Goal: Task Accomplishment & Management: Complete application form

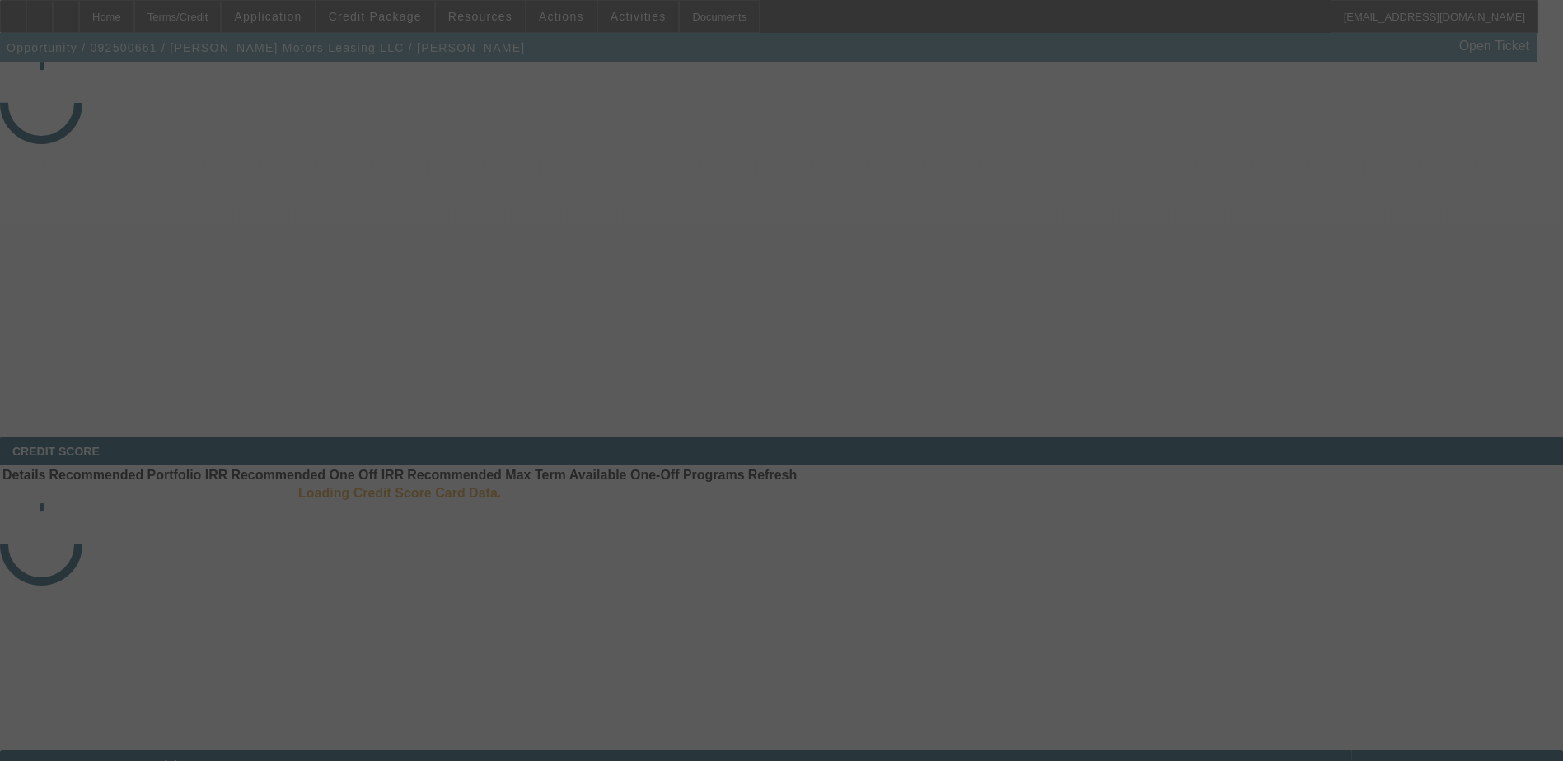
select select "3"
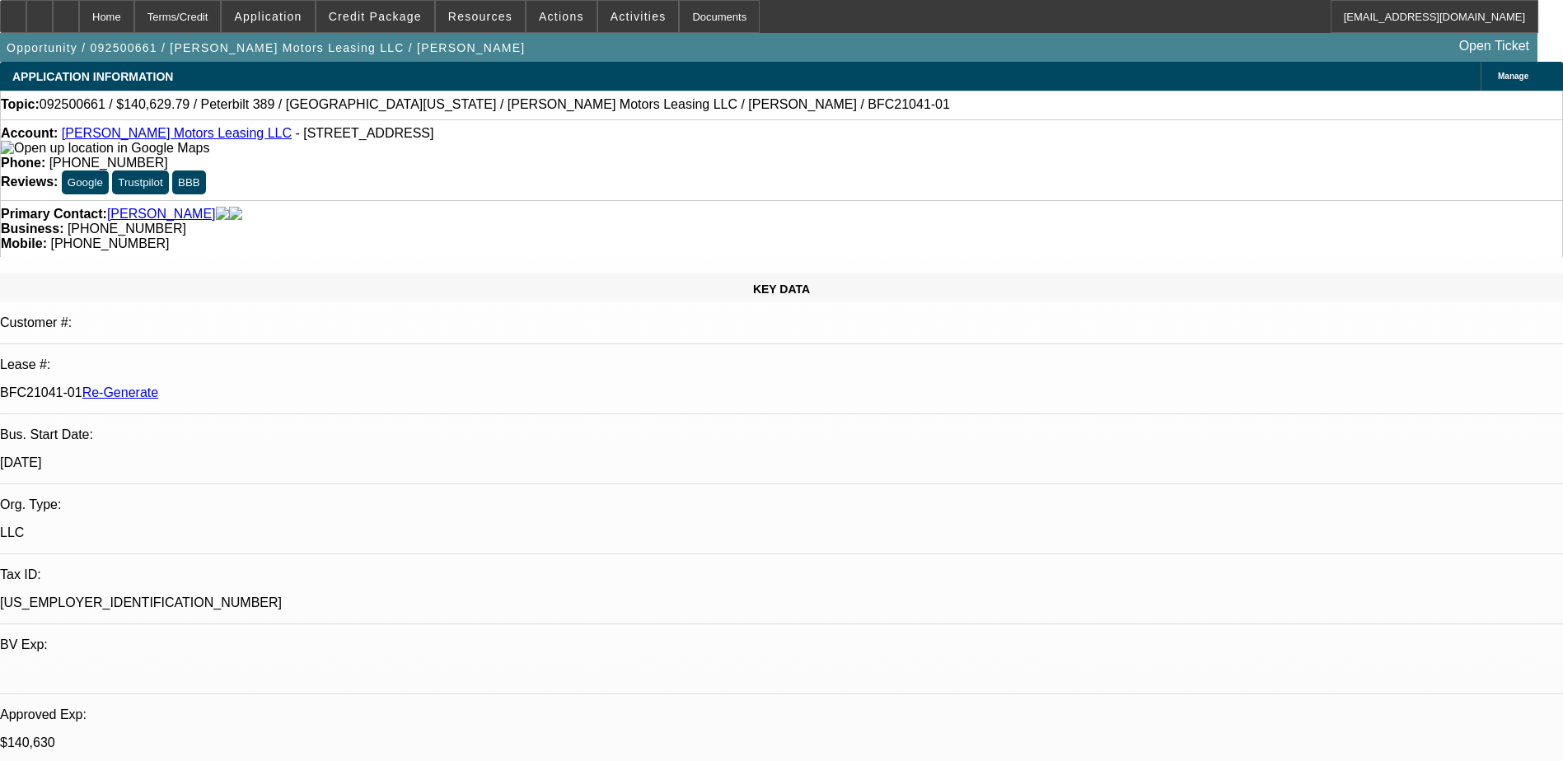
select select "0"
select select "1"
select select "2"
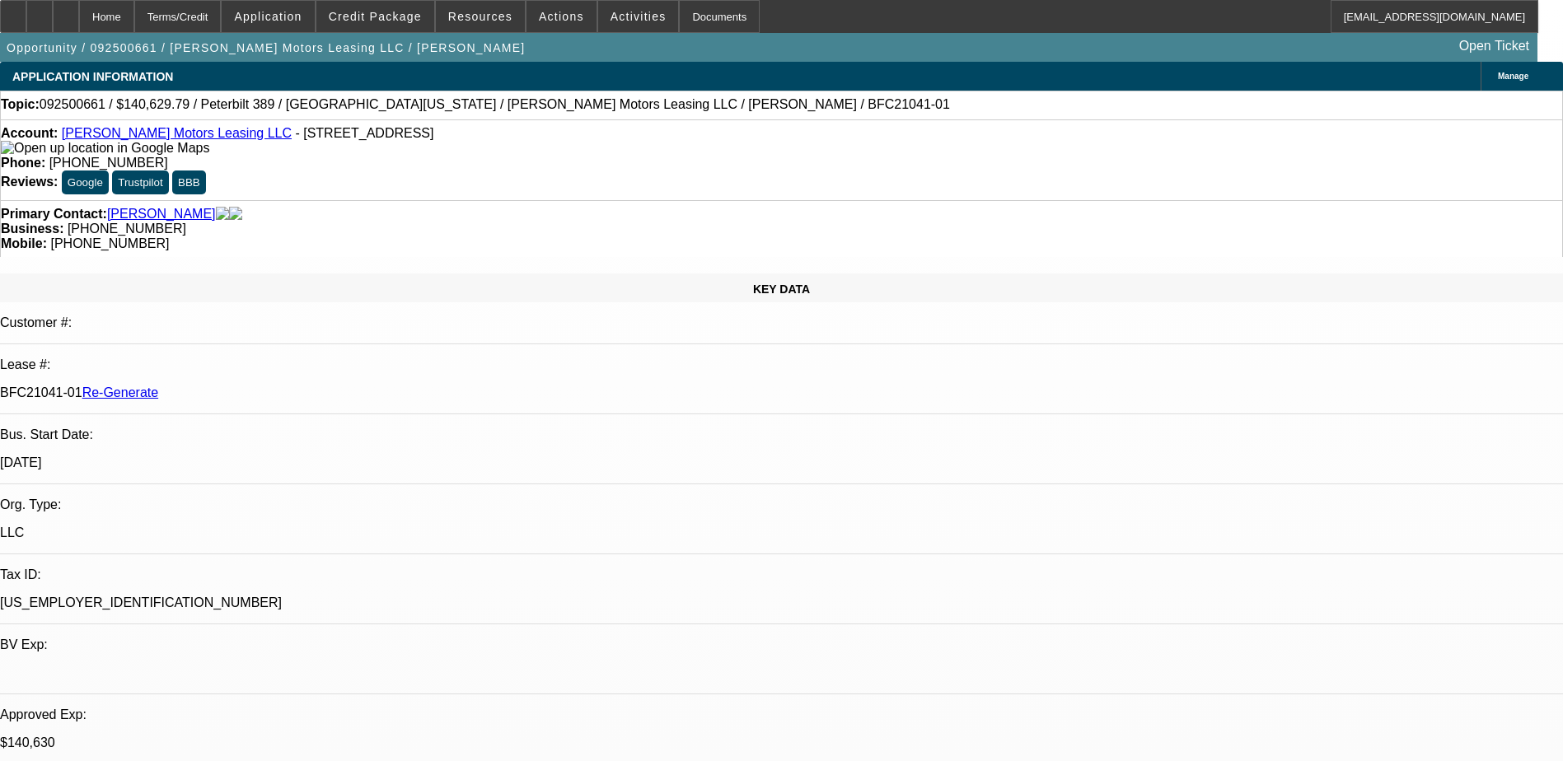
select select "6"
click at [395, 16] on span "Credit Package" at bounding box center [375, 16] width 93 height 13
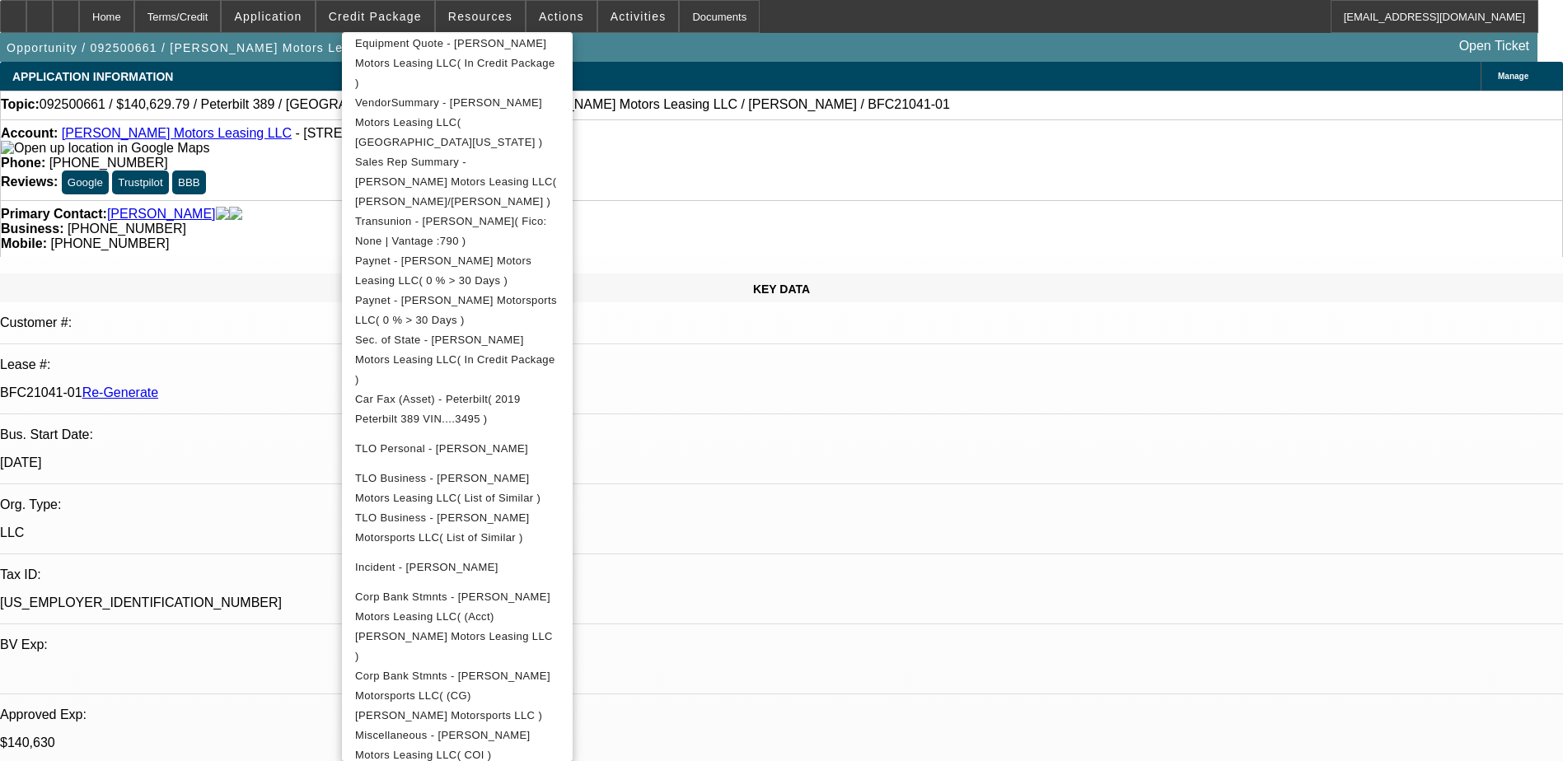
scroll to position [412, 0]
click at [531, 728] on span "Miscellaneous - Durick Motors Leasing LLC( COI )" at bounding box center [442, 744] width 175 height 32
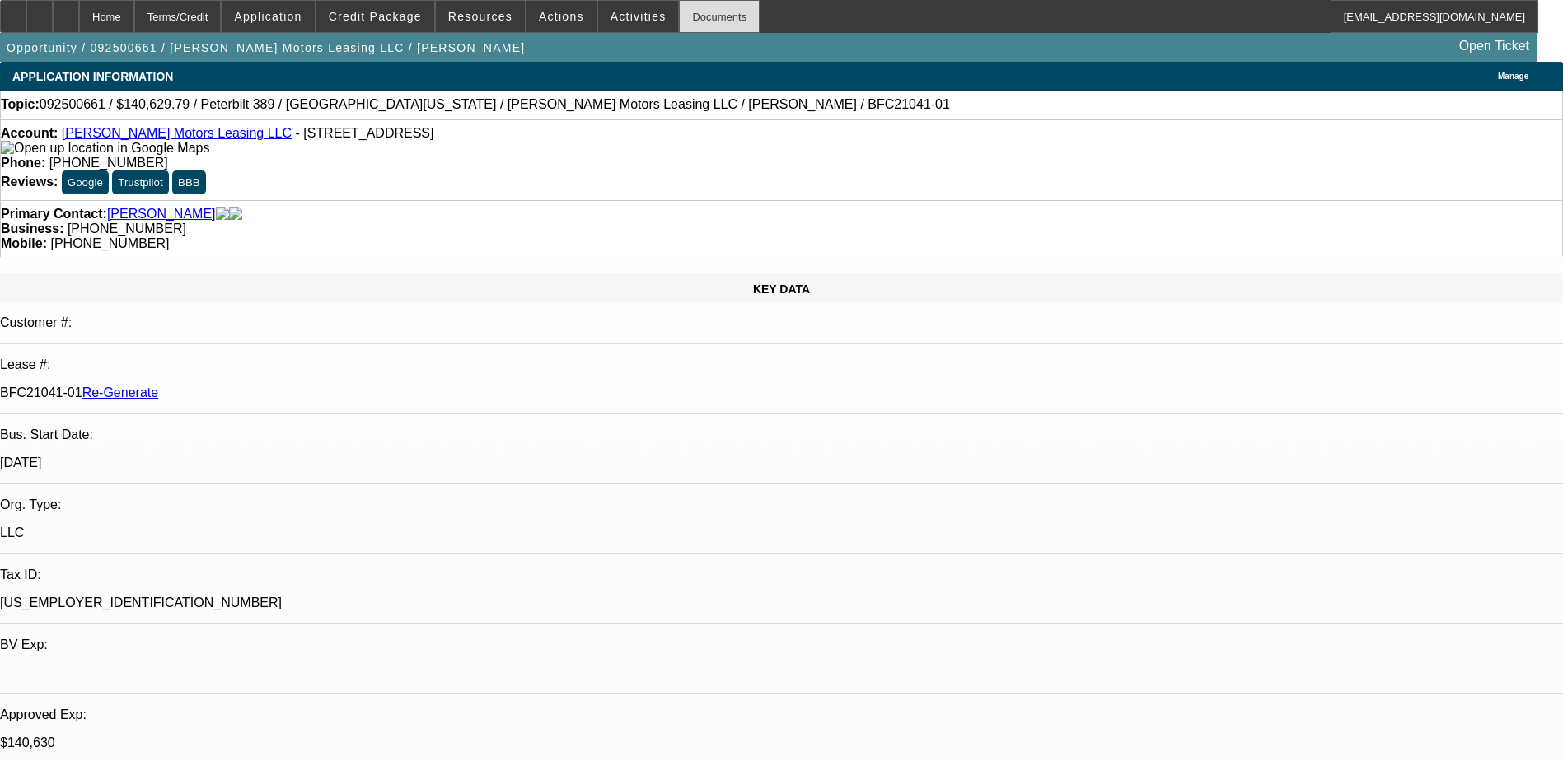
click at [691, 18] on div "Documents" at bounding box center [719, 16] width 81 height 33
click at [395, 14] on span "Credit Package" at bounding box center [375, 16] width 93 height 13
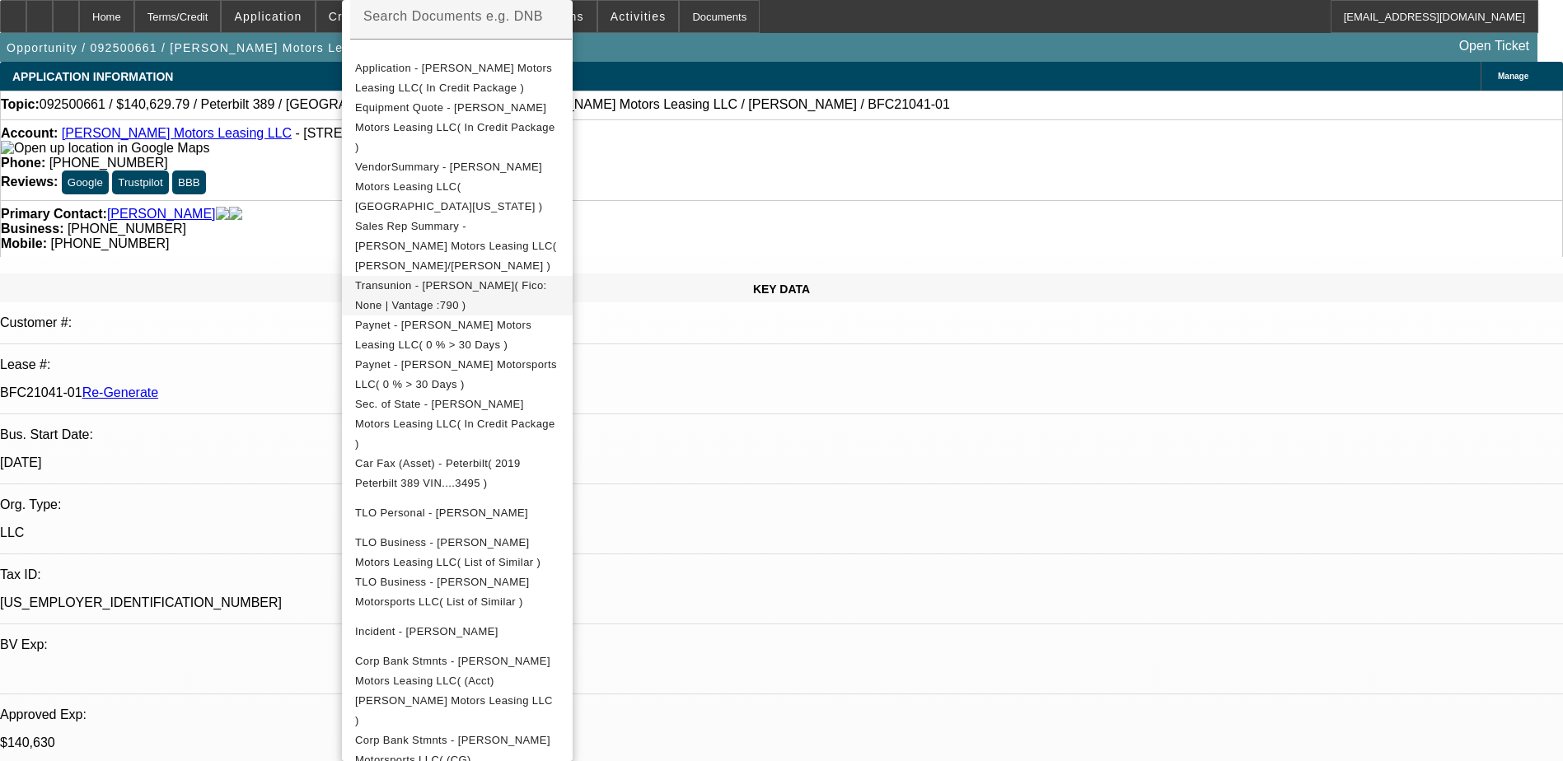
scroll to position [380, 0]
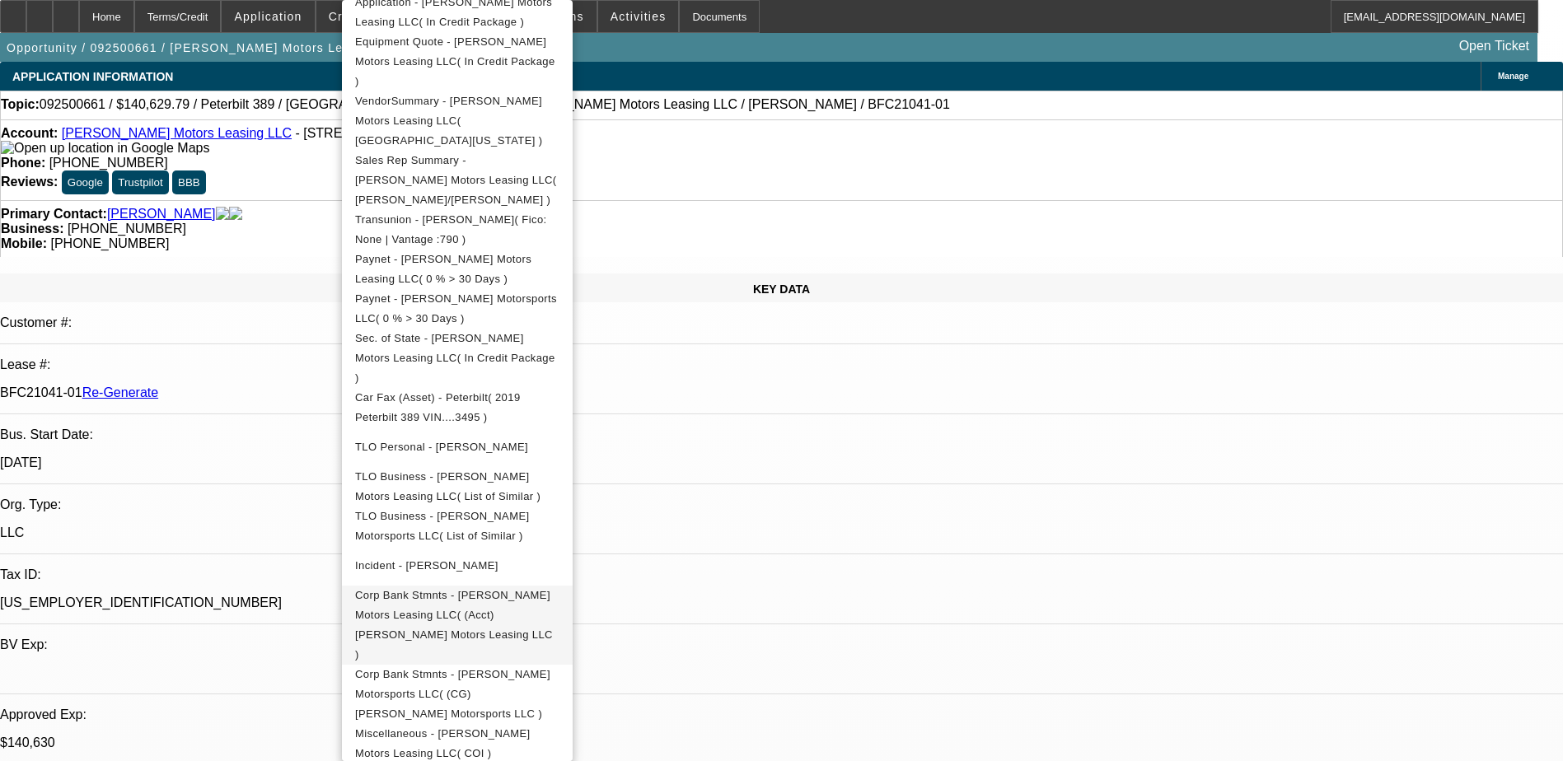
click at [502, 586] on span "Corp Bank Stmnts - Durick Motors Leasing LLC( (Acct) Durick Motors Leasing LLC )" at bounding box center [457, 625] width 204 height 79
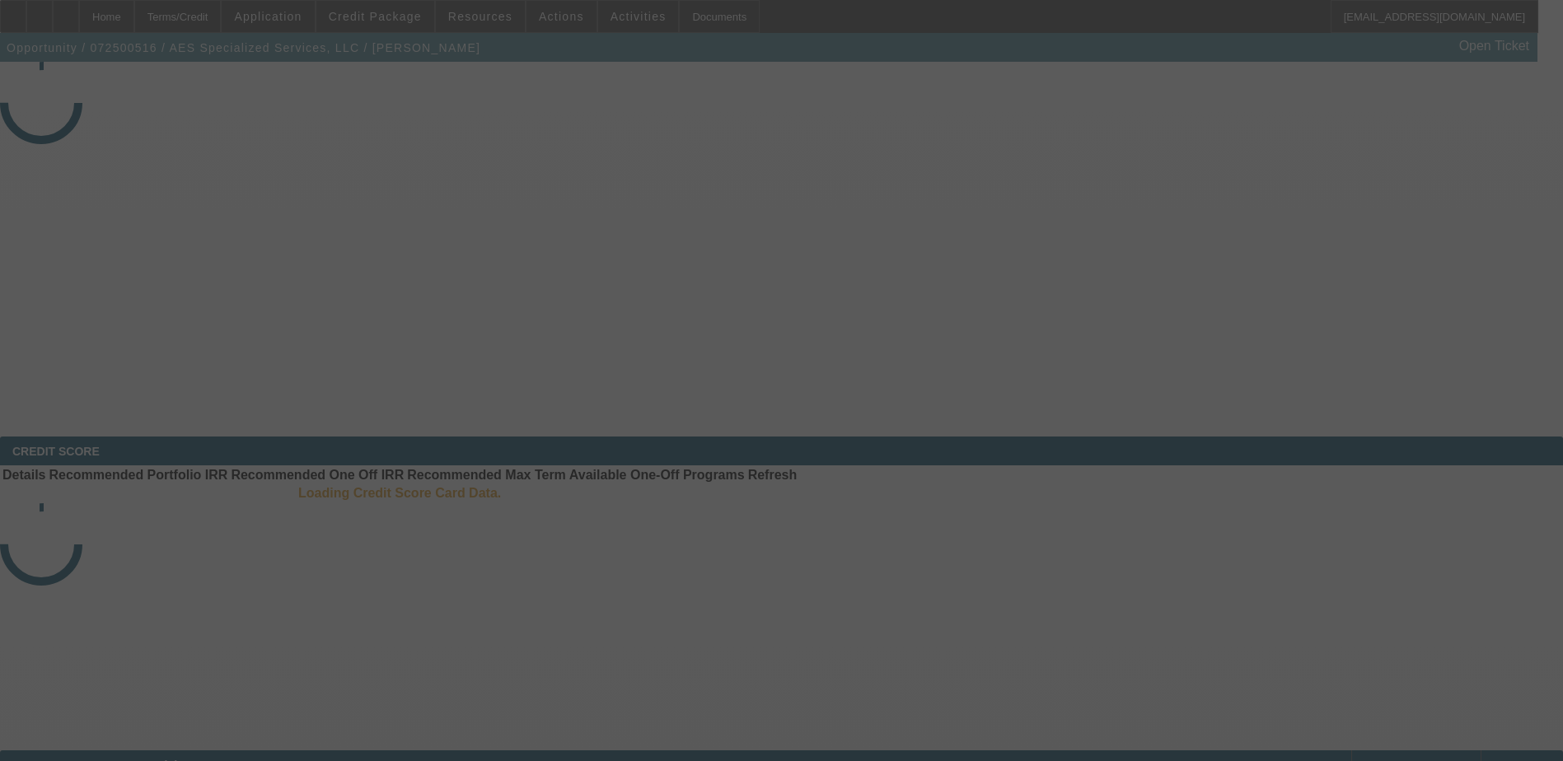
select select "4"
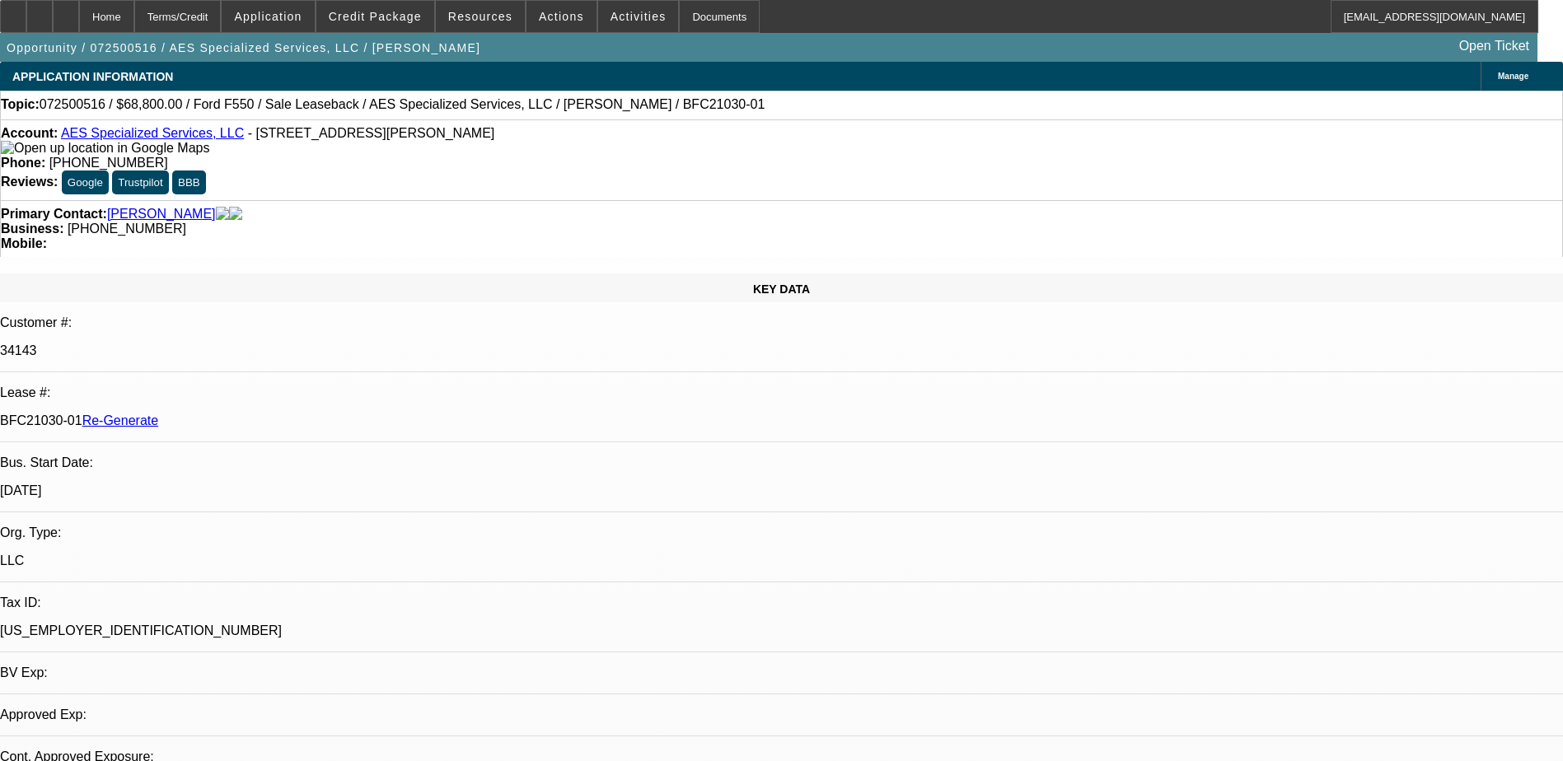
select select "0"
select select "1"
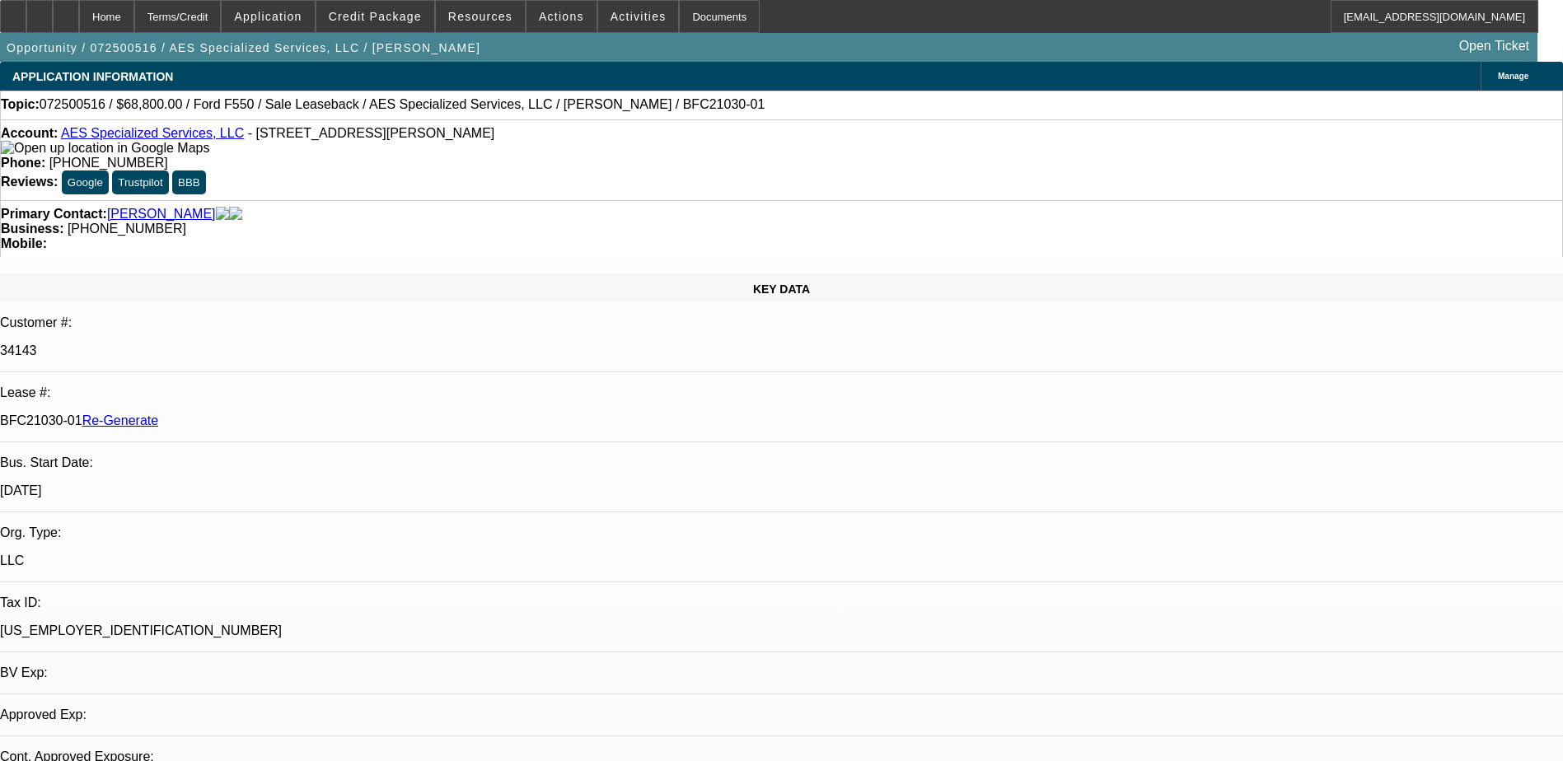
select select "6"
click at [682, 10] on div "Documents" at bounding box center [719, 16] width 81 height 33
click at [79, 11] on div at bounding box center [66, 16] width 26 height 33
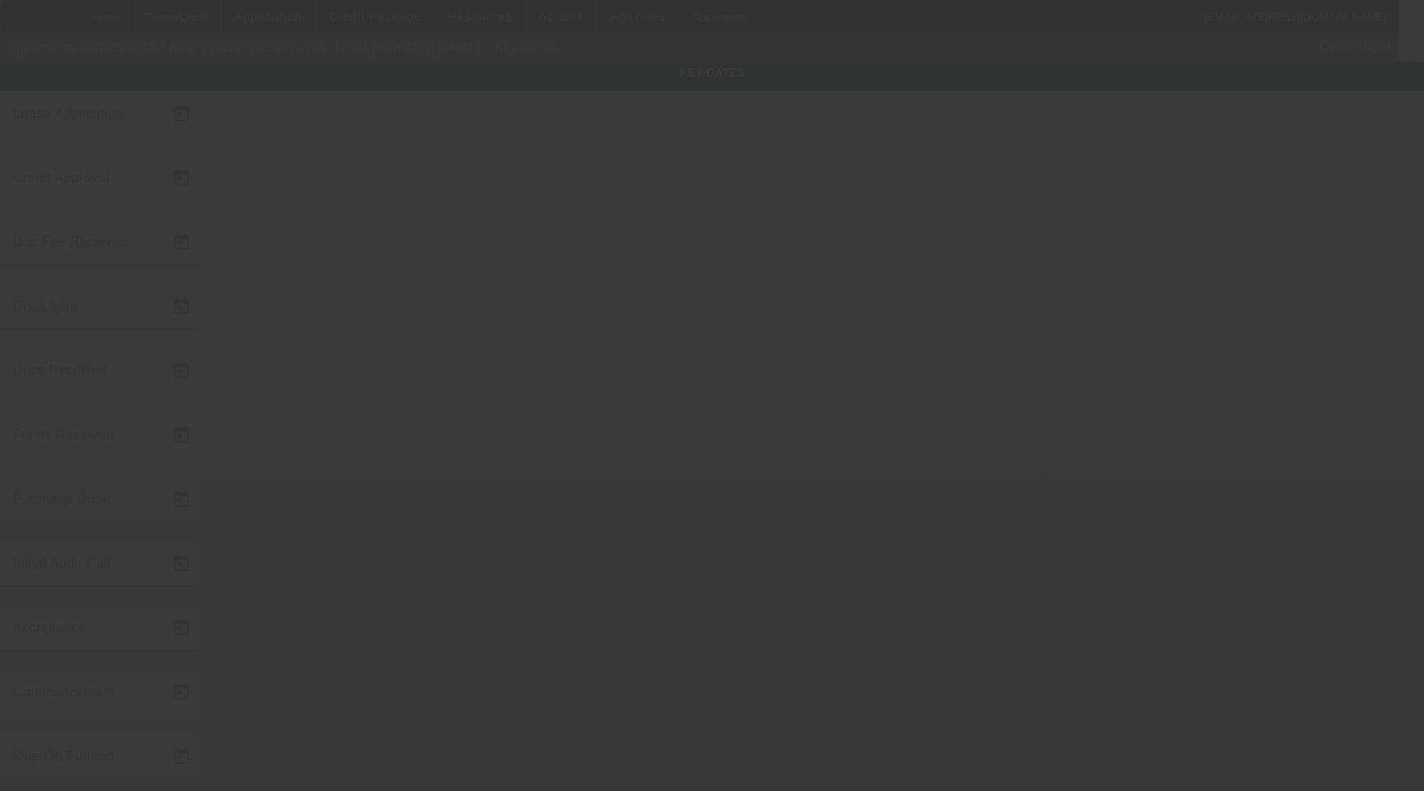
type input "[DATE]"
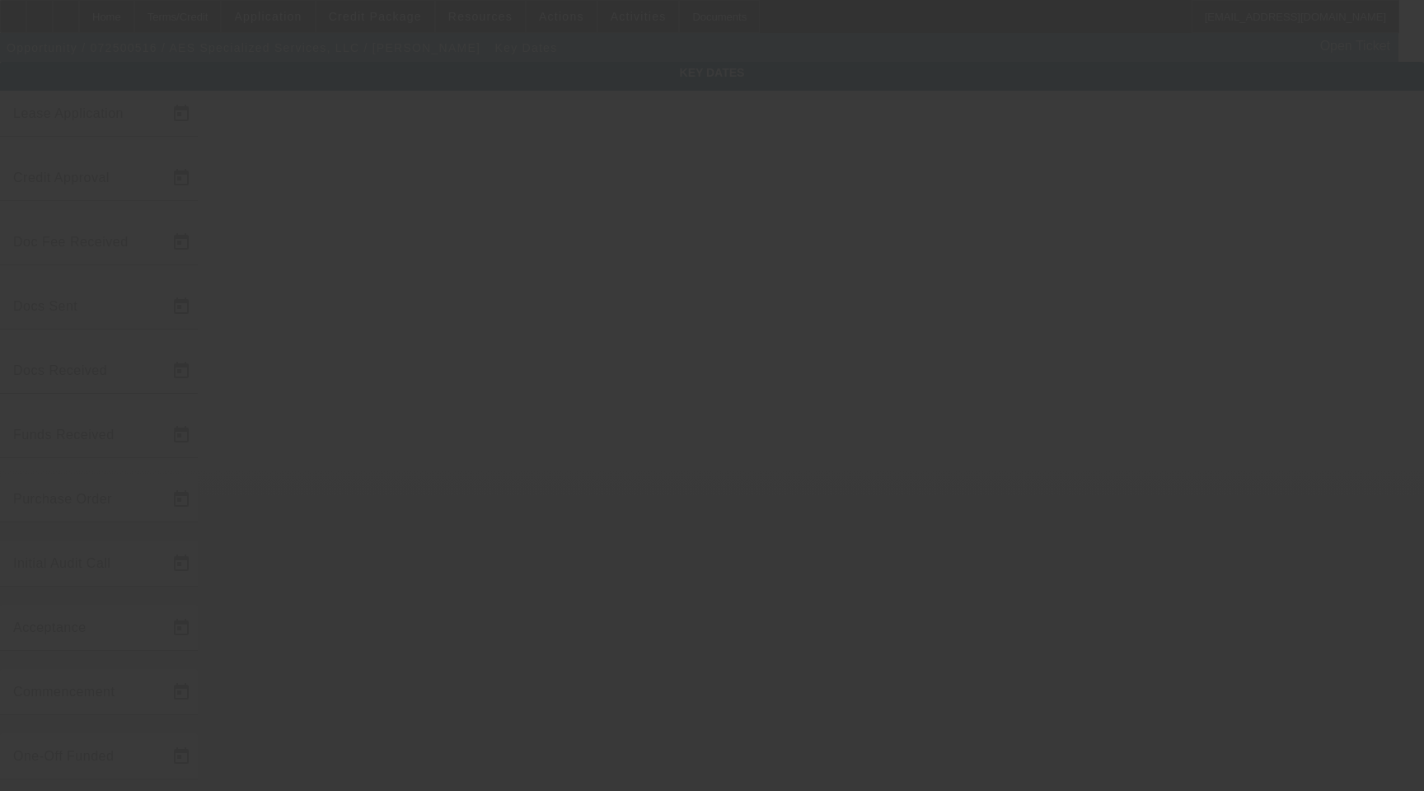
type input "[DATE]"
type input "10/15/2025"
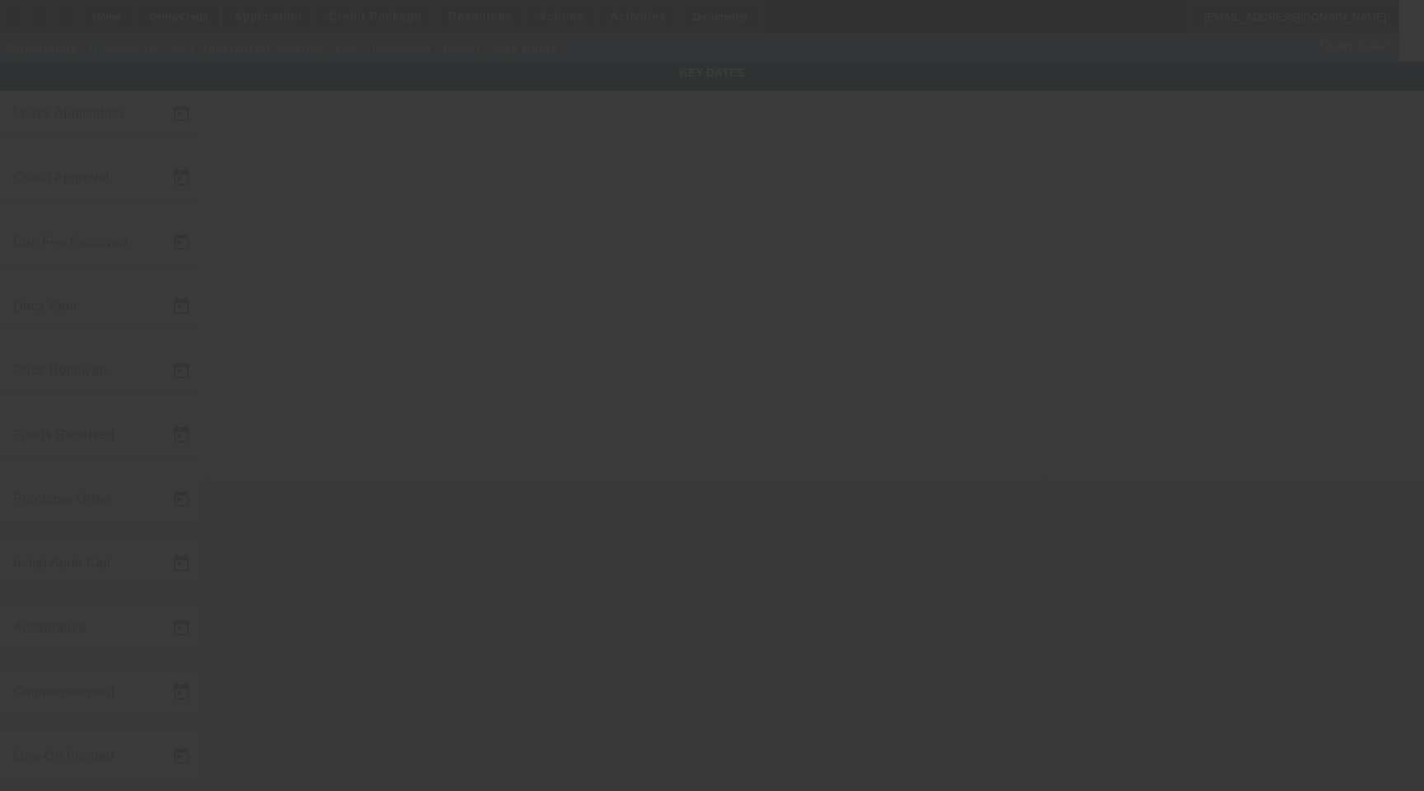
type input "11/15/2025"
type input "10/2/2025"
type input "10/5/2025"
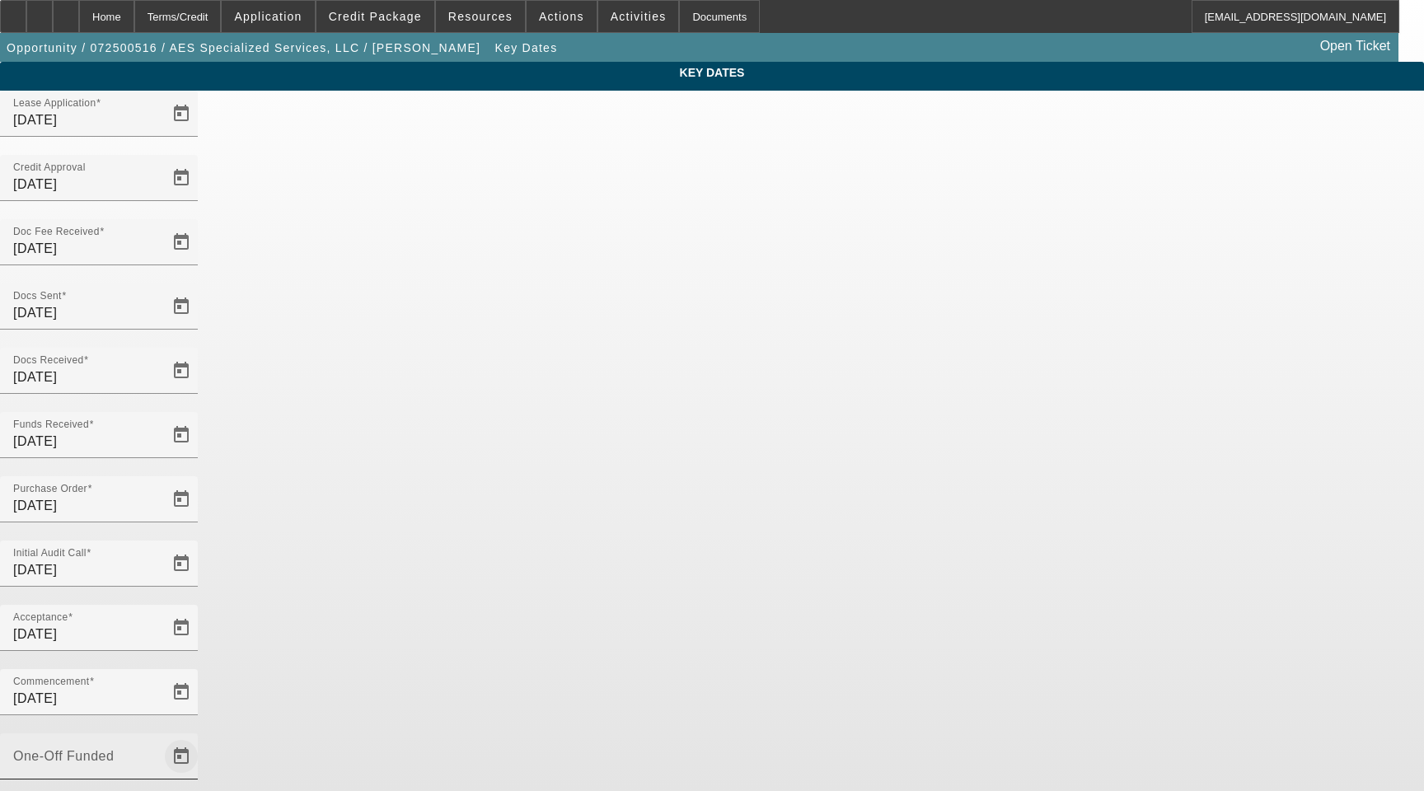
click at [201, 737] on span "Open calendar" at bounding box center [181, 757] width 40 height 40
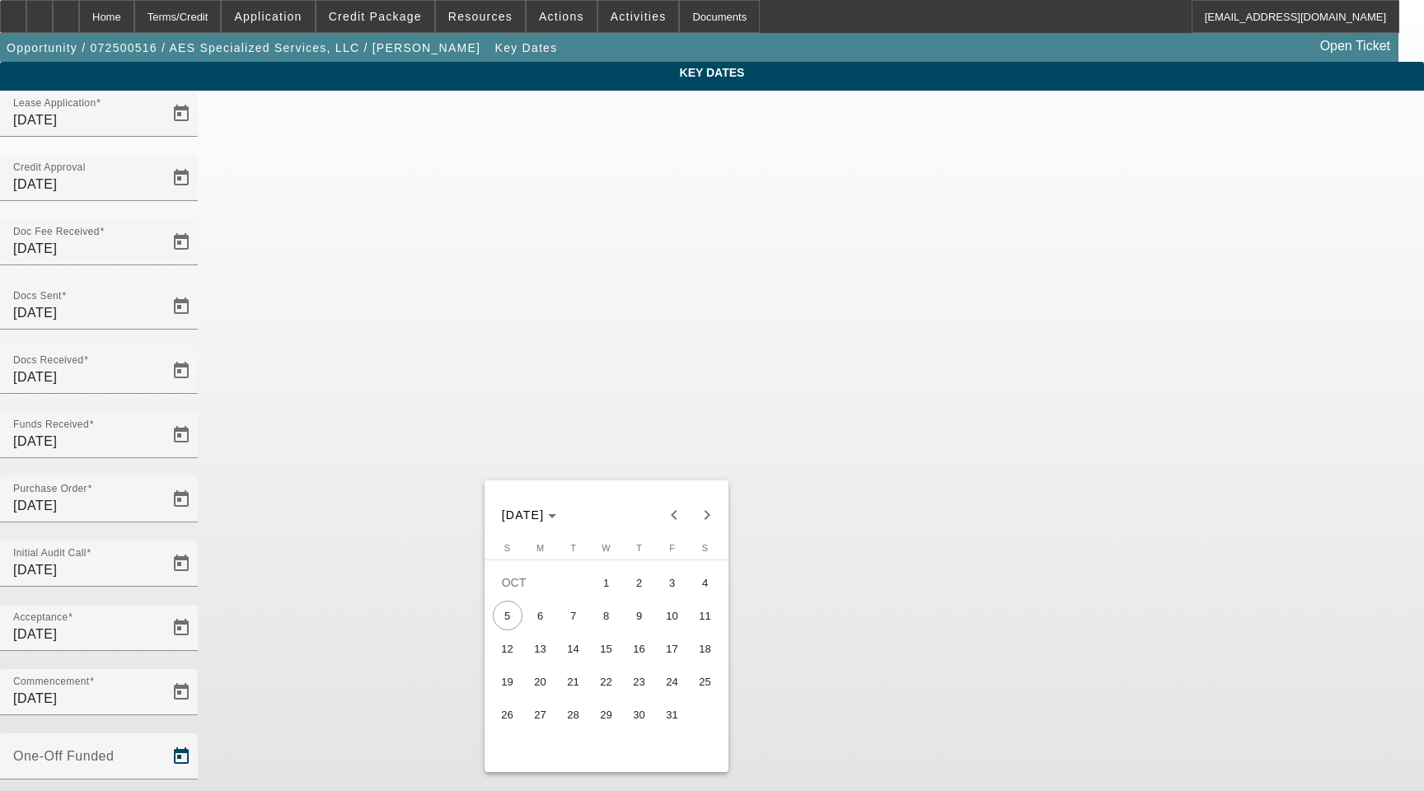
click at [674, 590] on span "3" at bounding box center [672, 583] width 30 height 30
type input "10/3/2025"
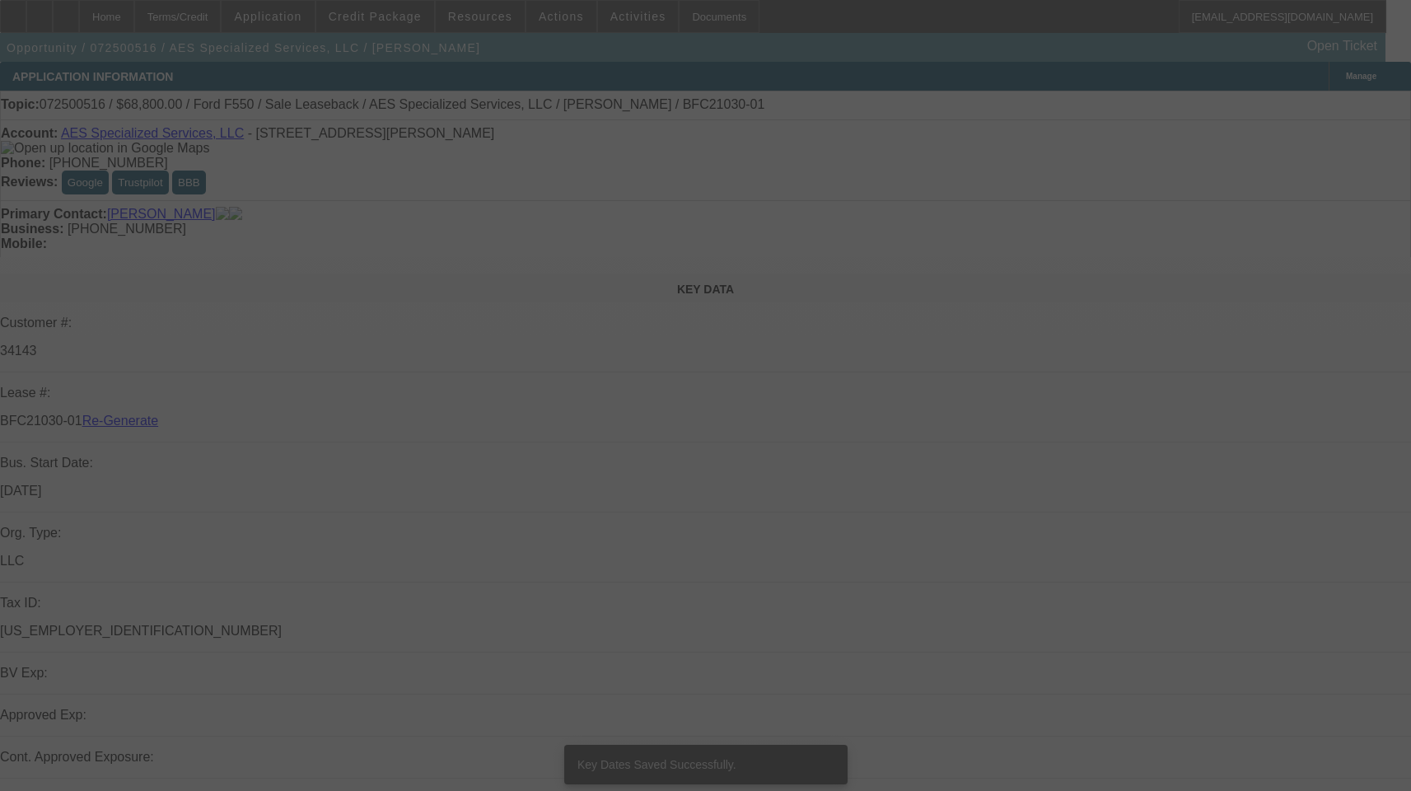
select select "4"
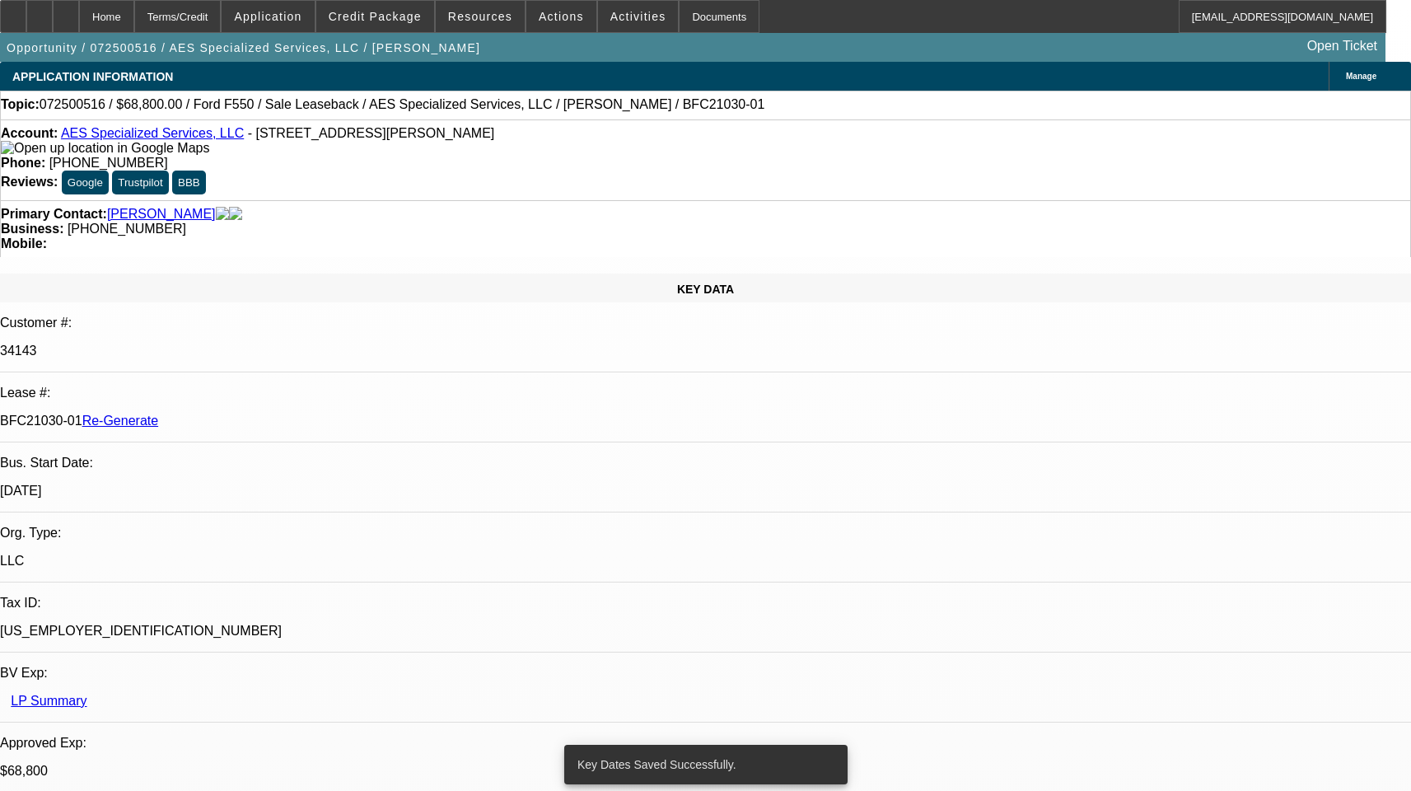
select select "0"
select select "6"
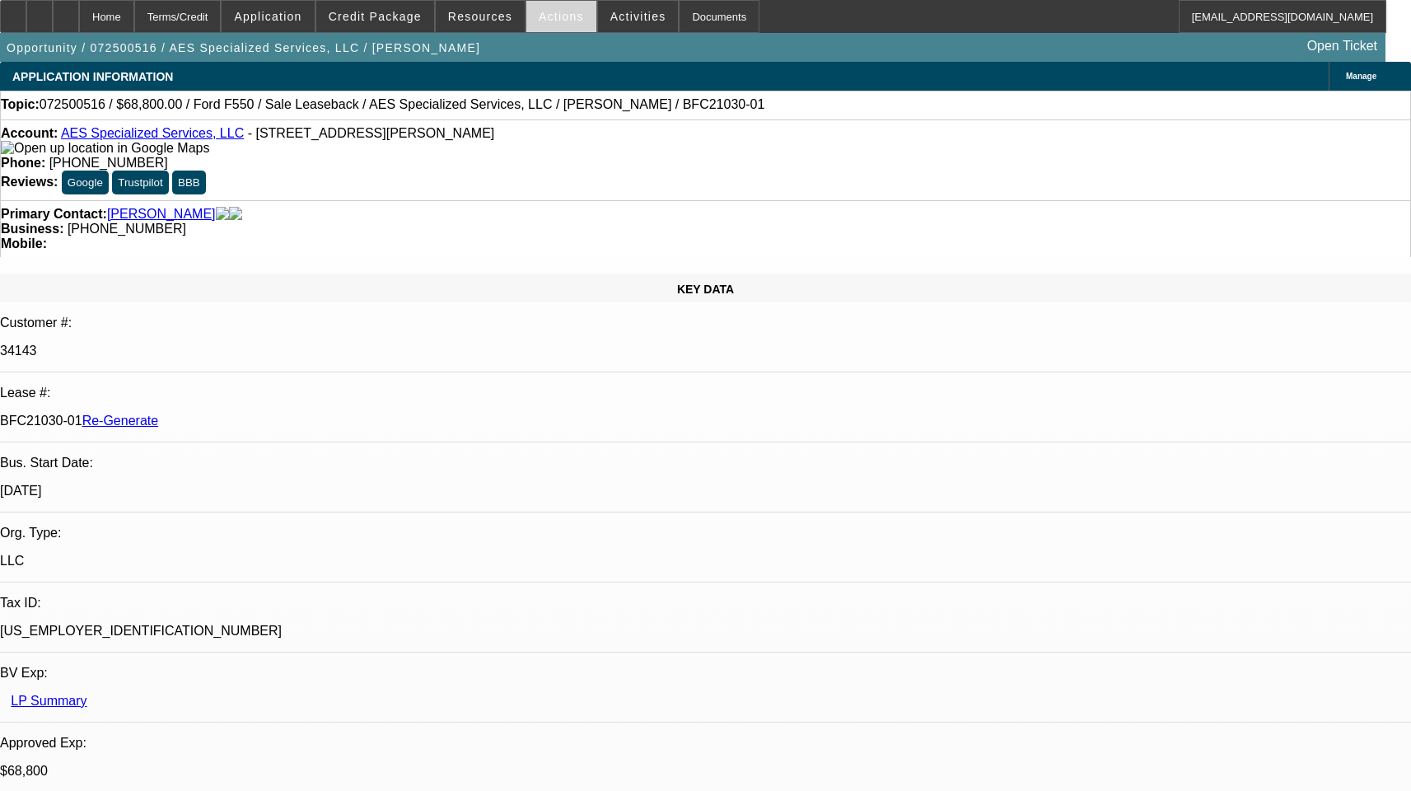
click at [559, 28] on span at bounding box center [561, 17] width 70 height 40
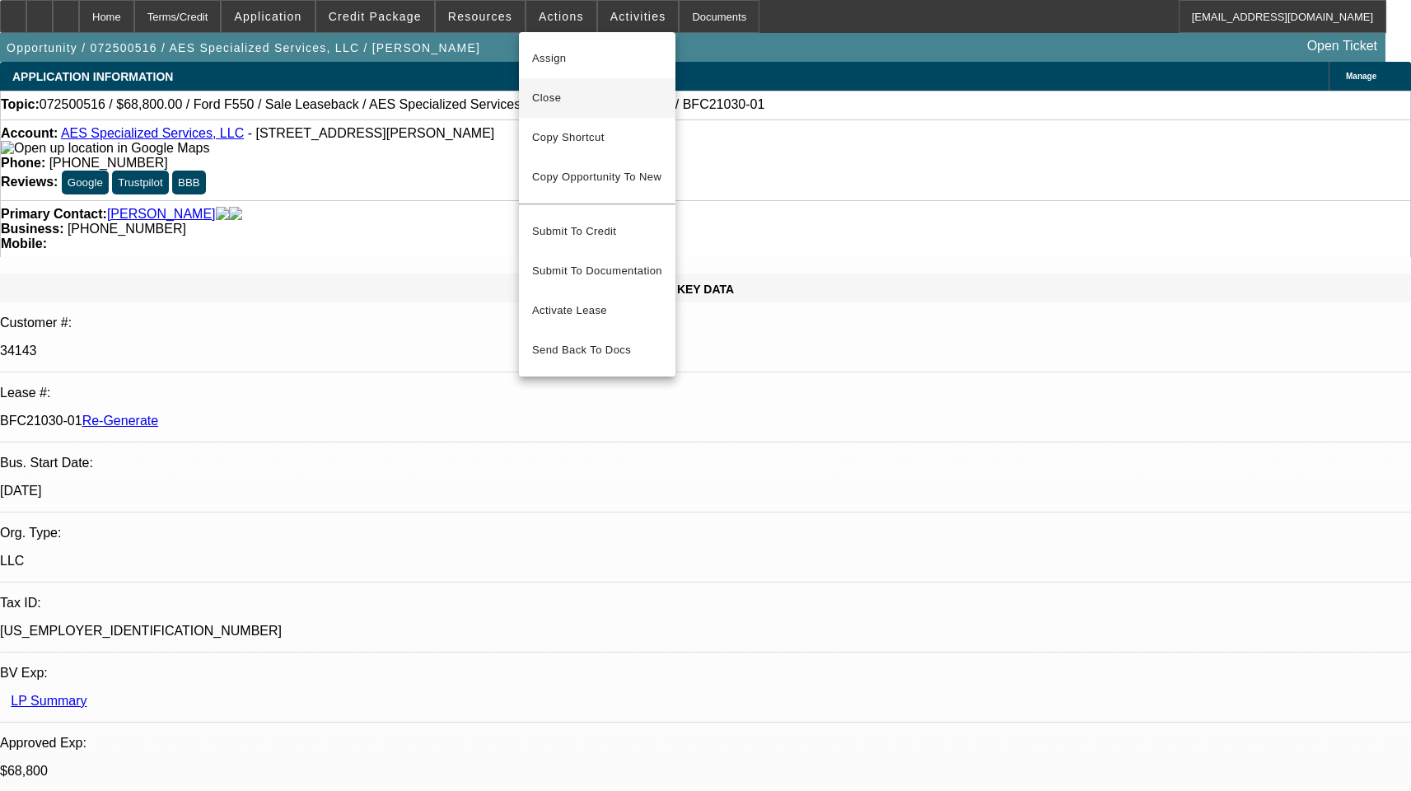
click at [550, 101] on span "Close" at bounding box center [597, 98] width 130 height 20
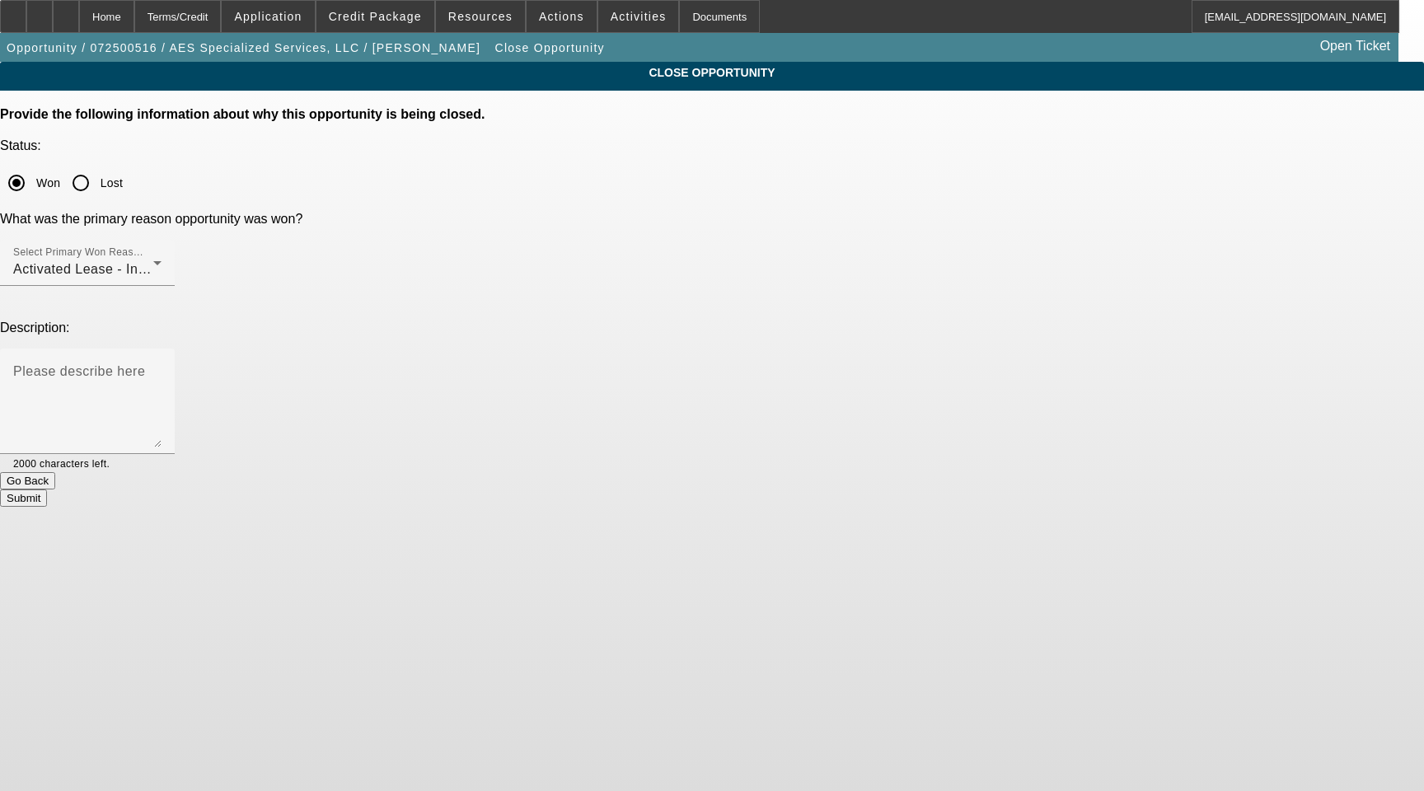
click at [47, 489] on button "Submit" at bounding box center [23, 497] width 47 height 17
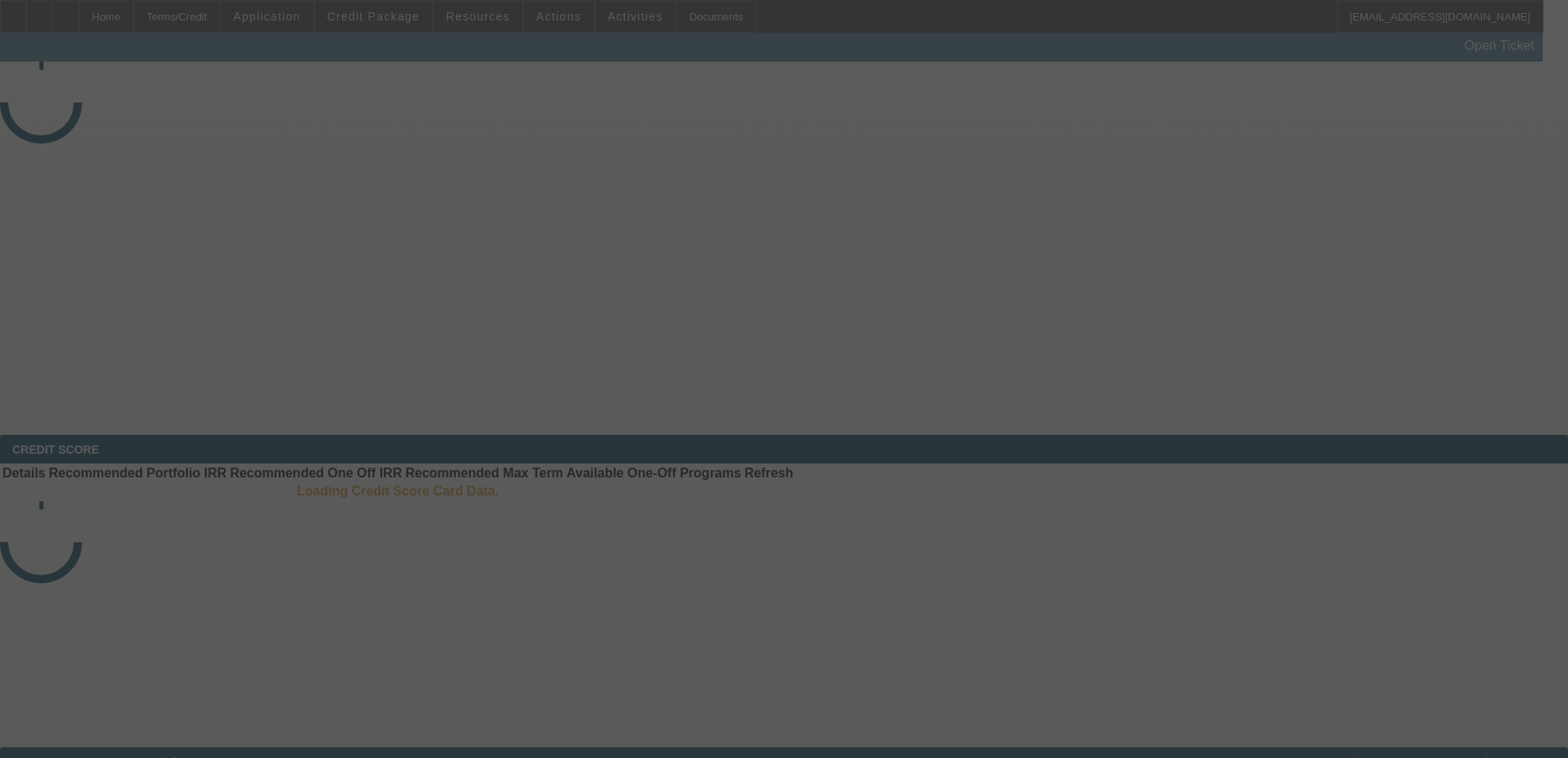
select select "4"
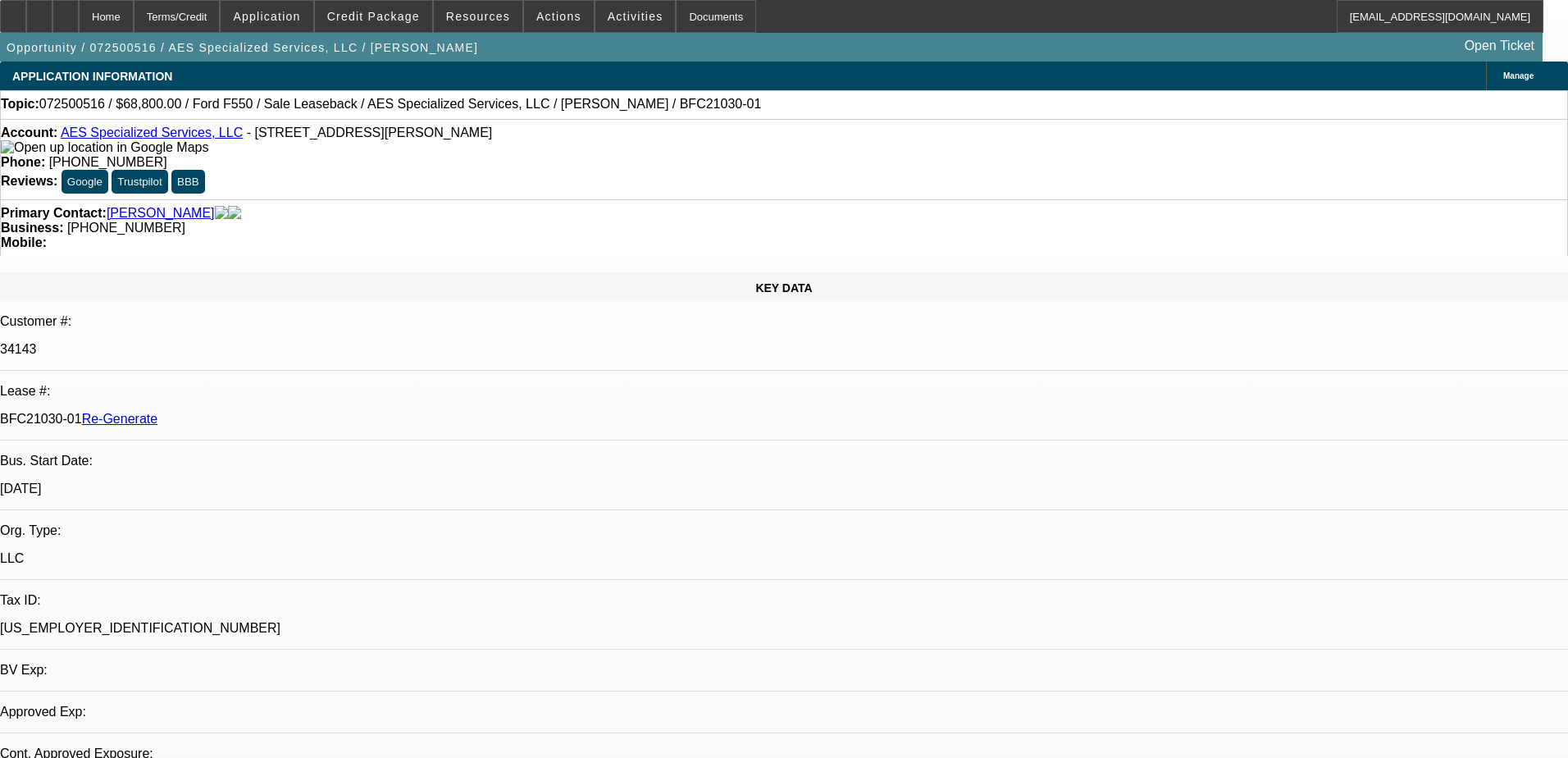
select select "0"
select select "1"
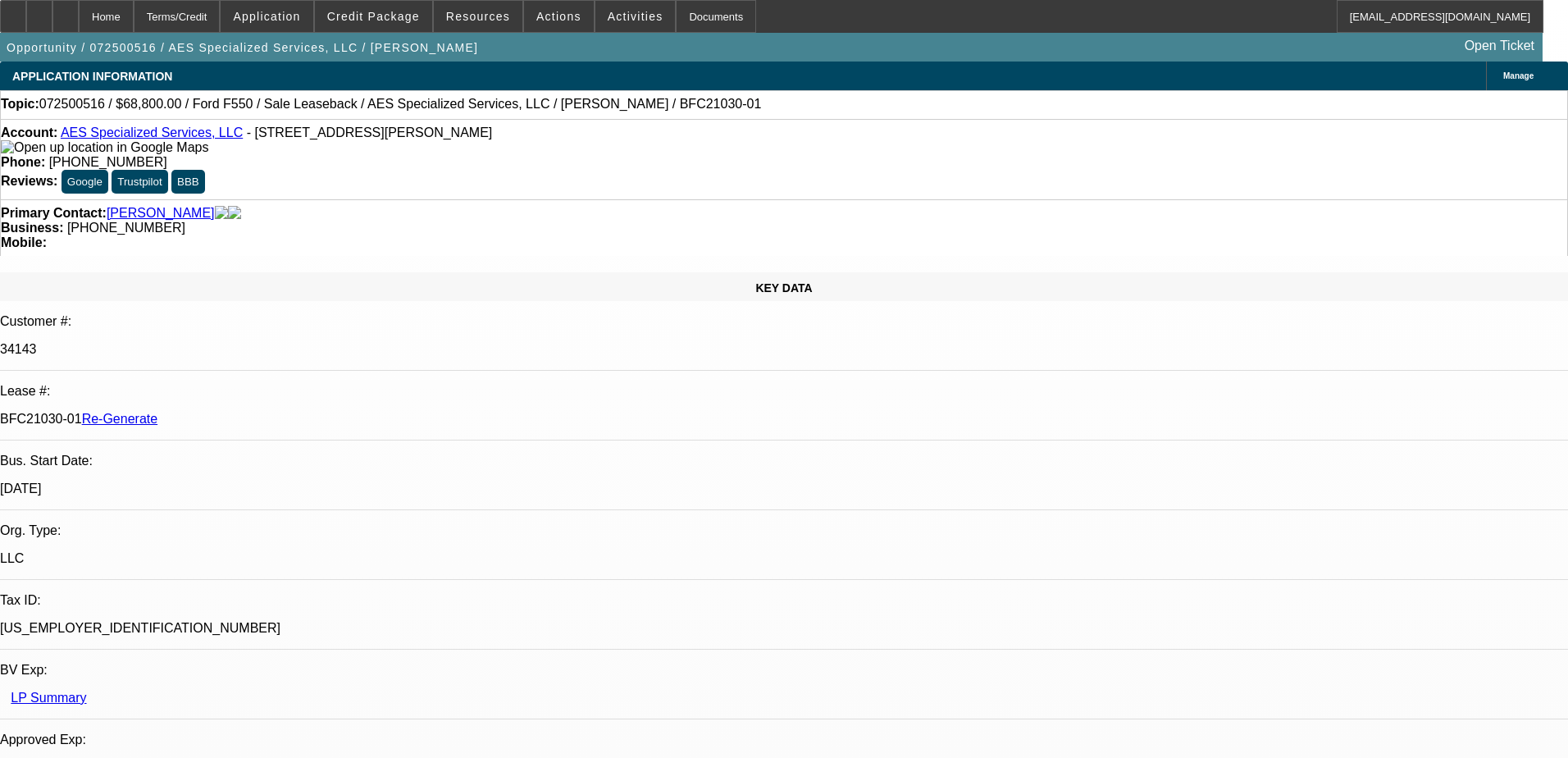
select select "6"
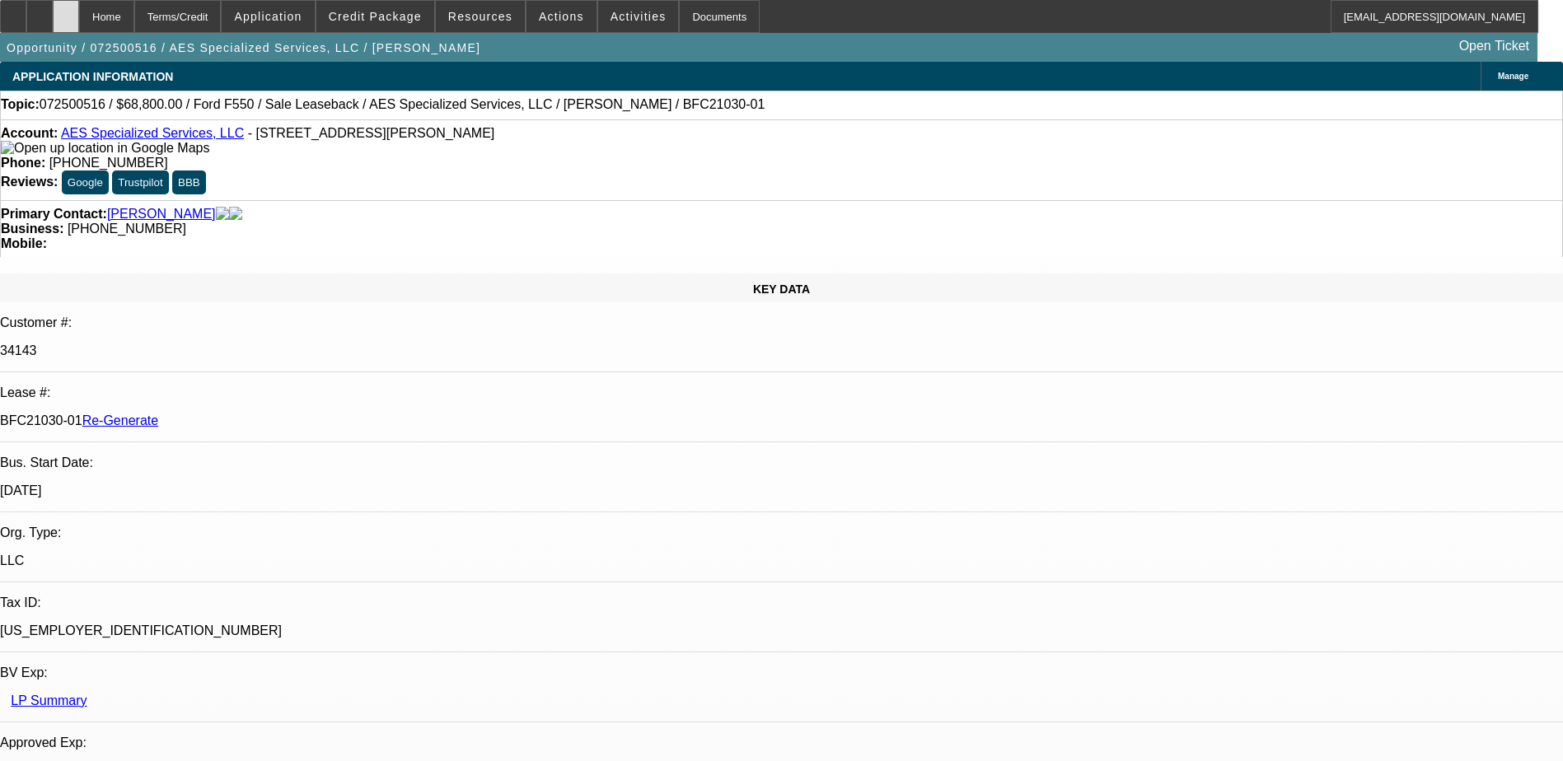
click at [79, 20] on div at bounding box center [66, 16] width 26 height 33
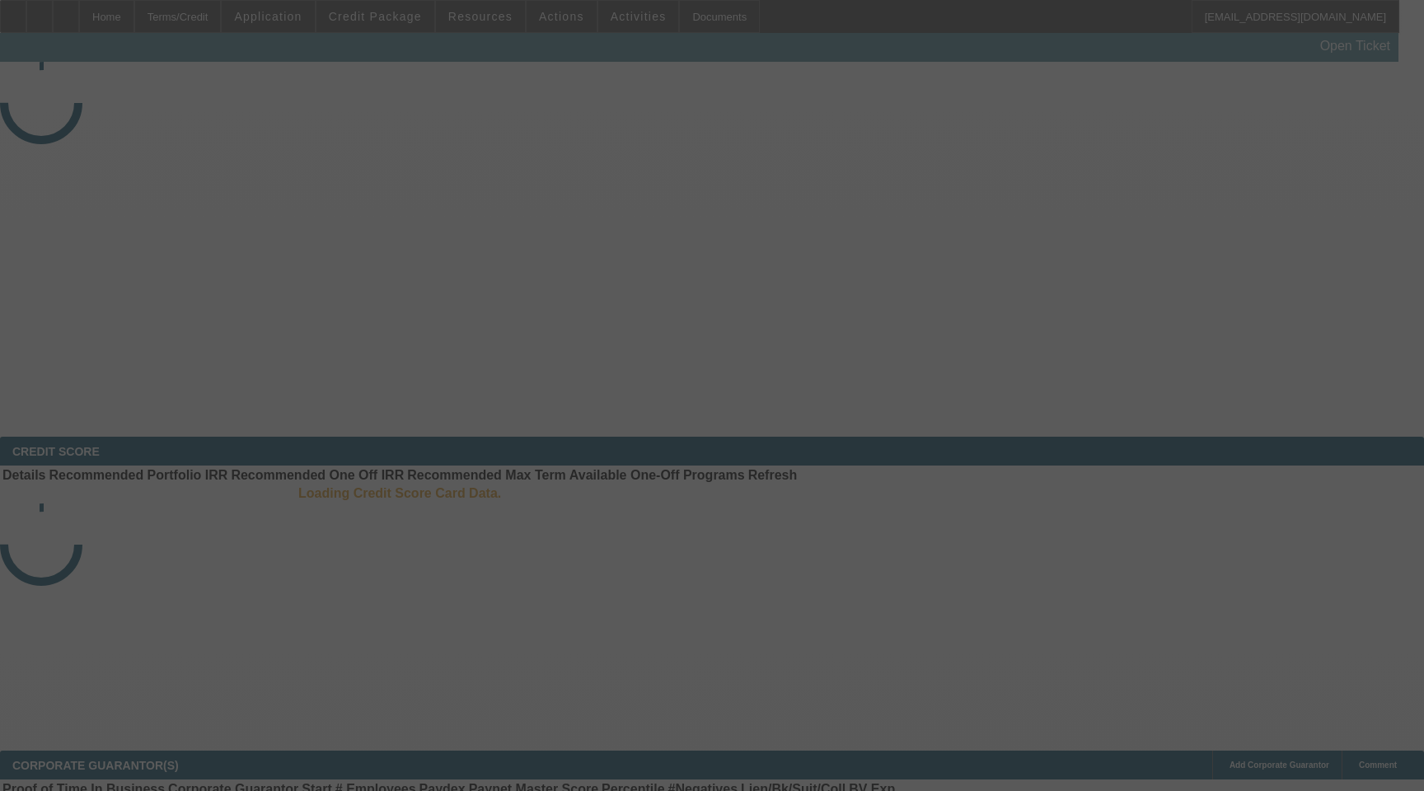
select select "4"
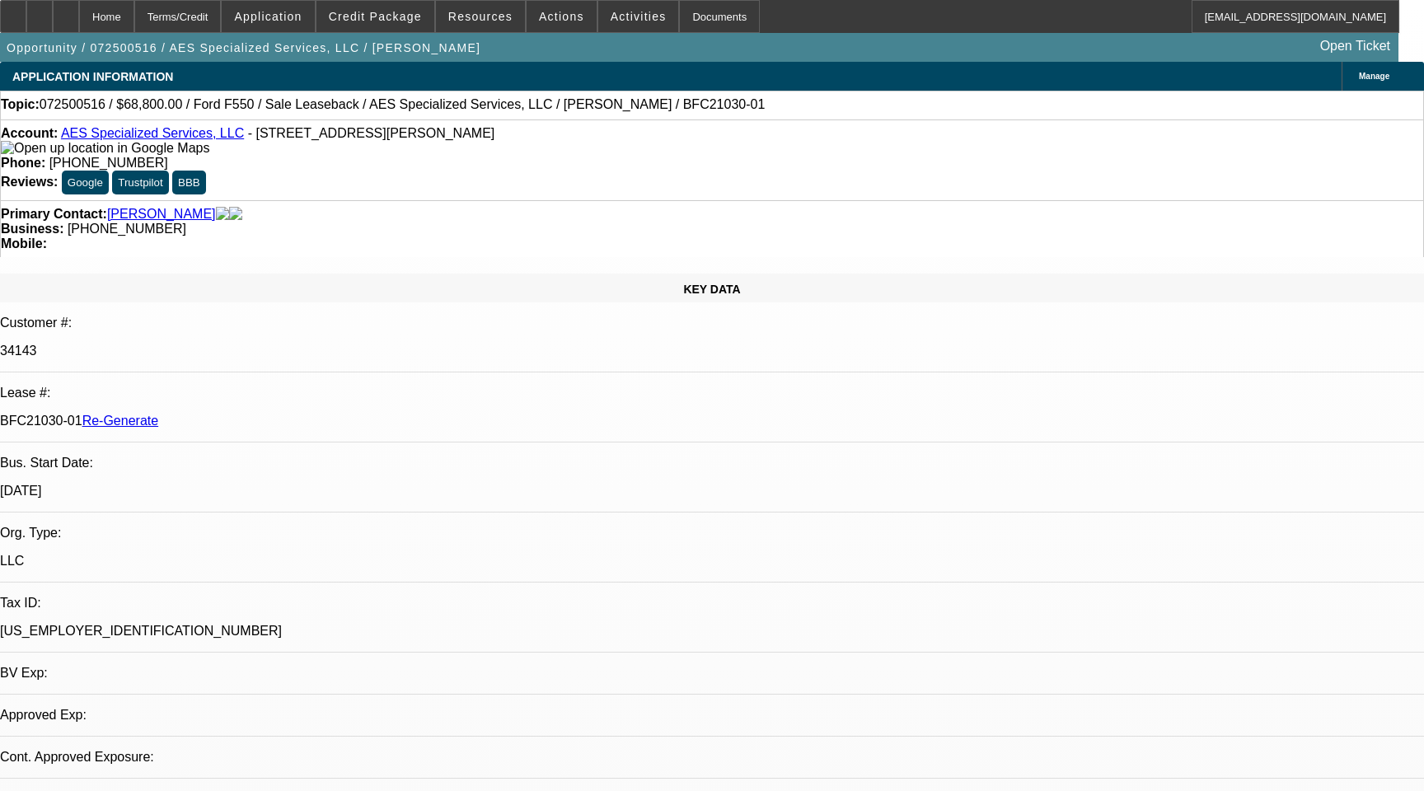
select select "0"
select select "6"
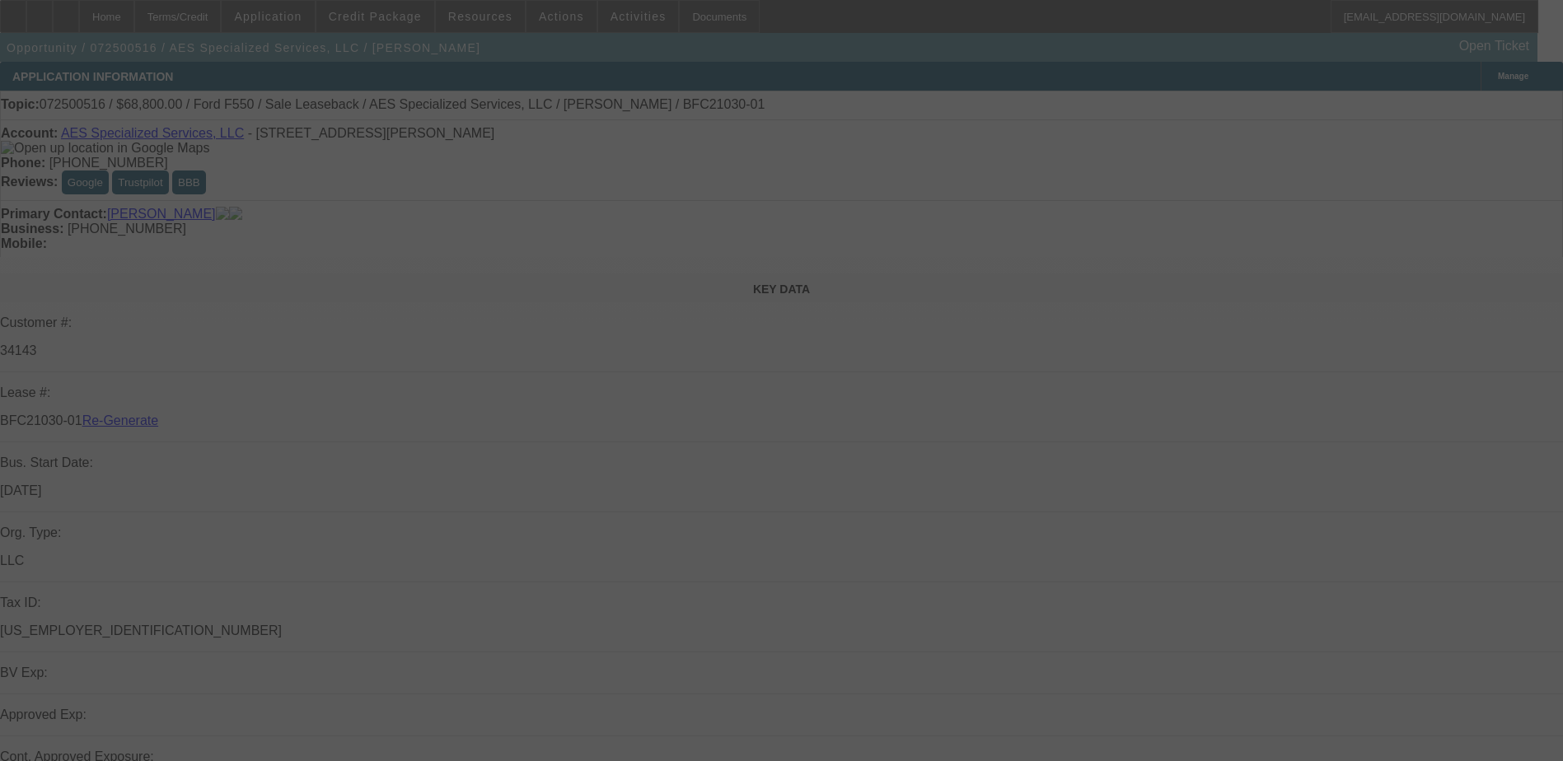
select select "4"
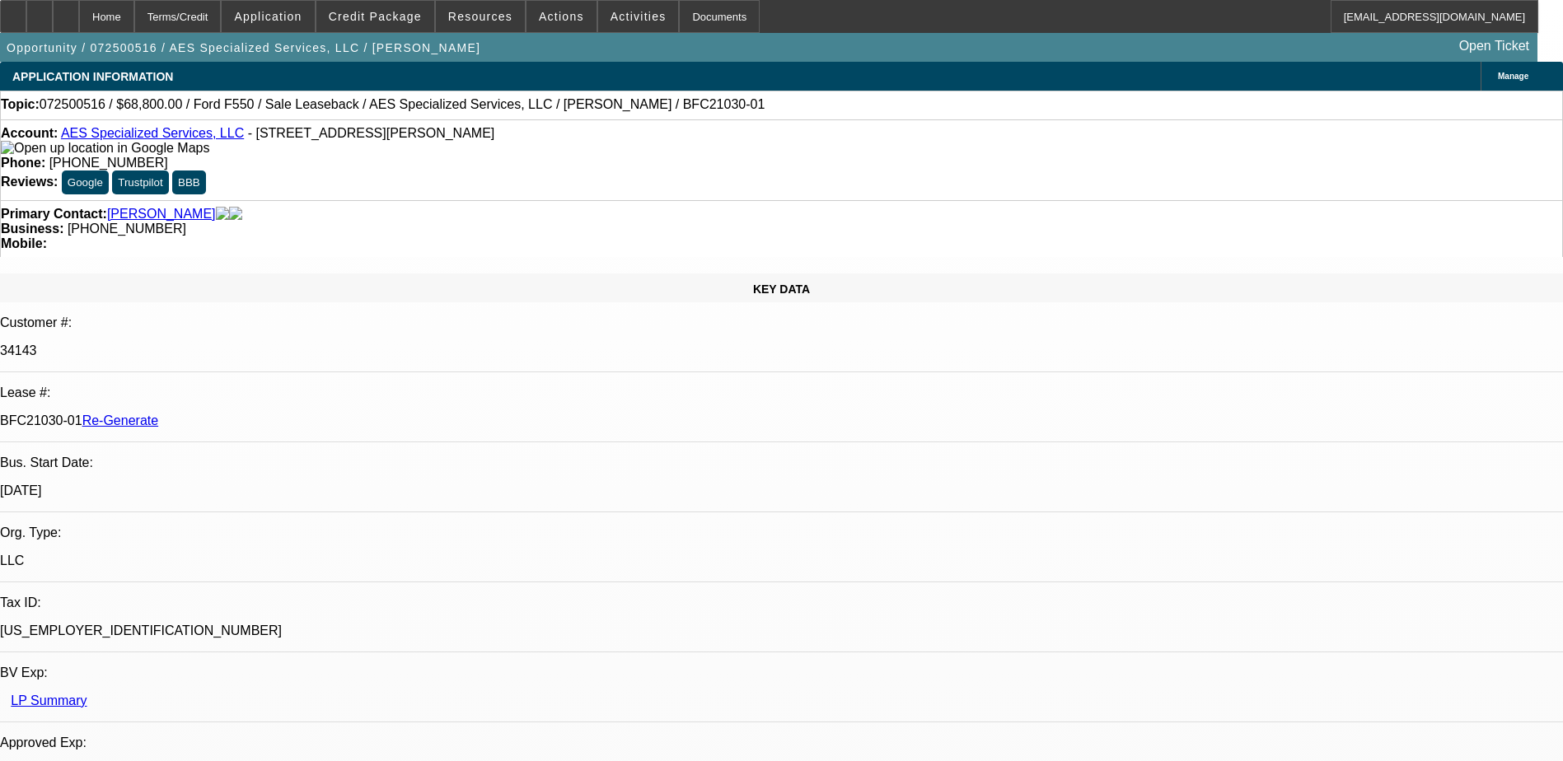
select select "0"
select select "6"
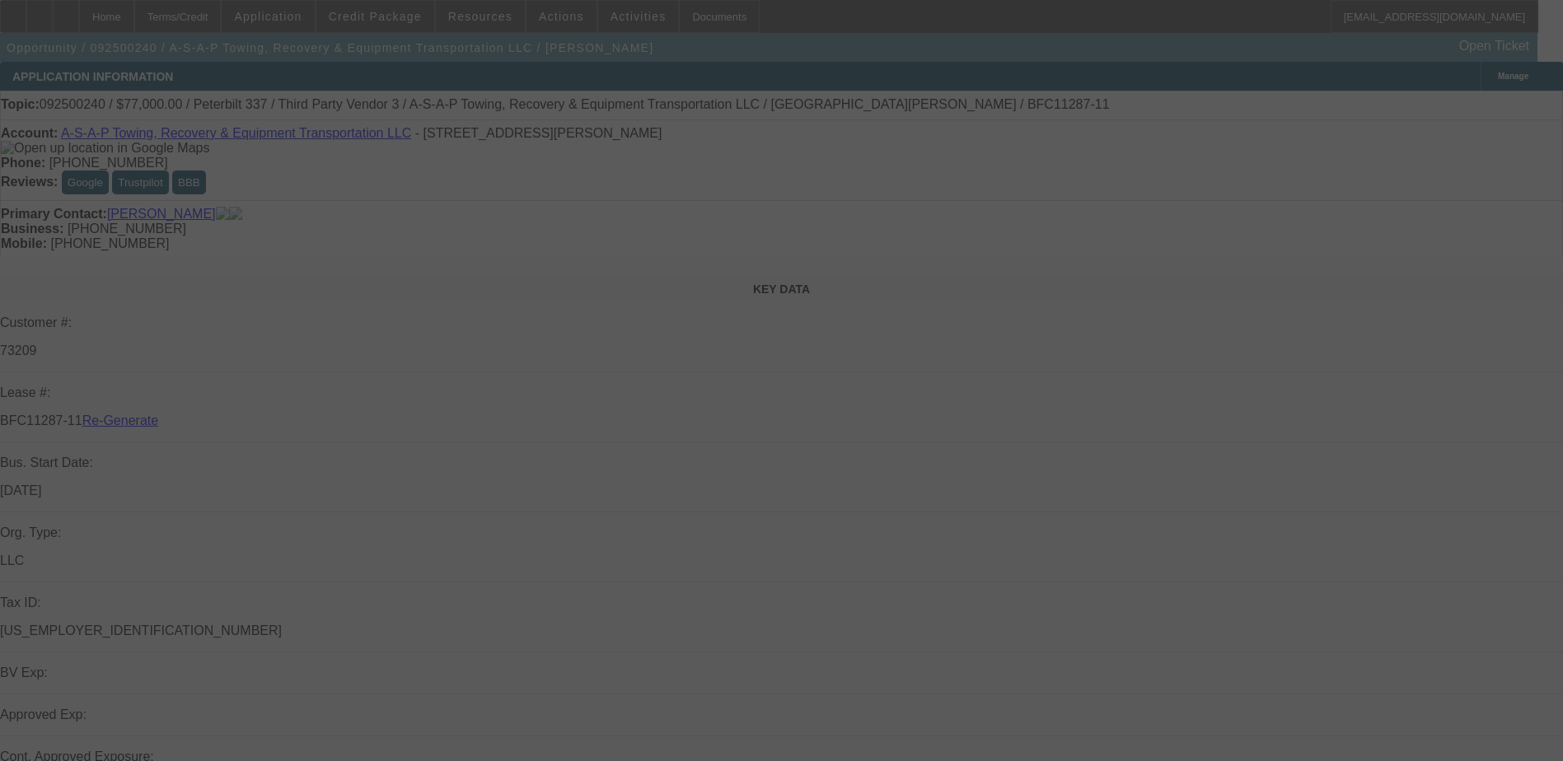
select select "4"
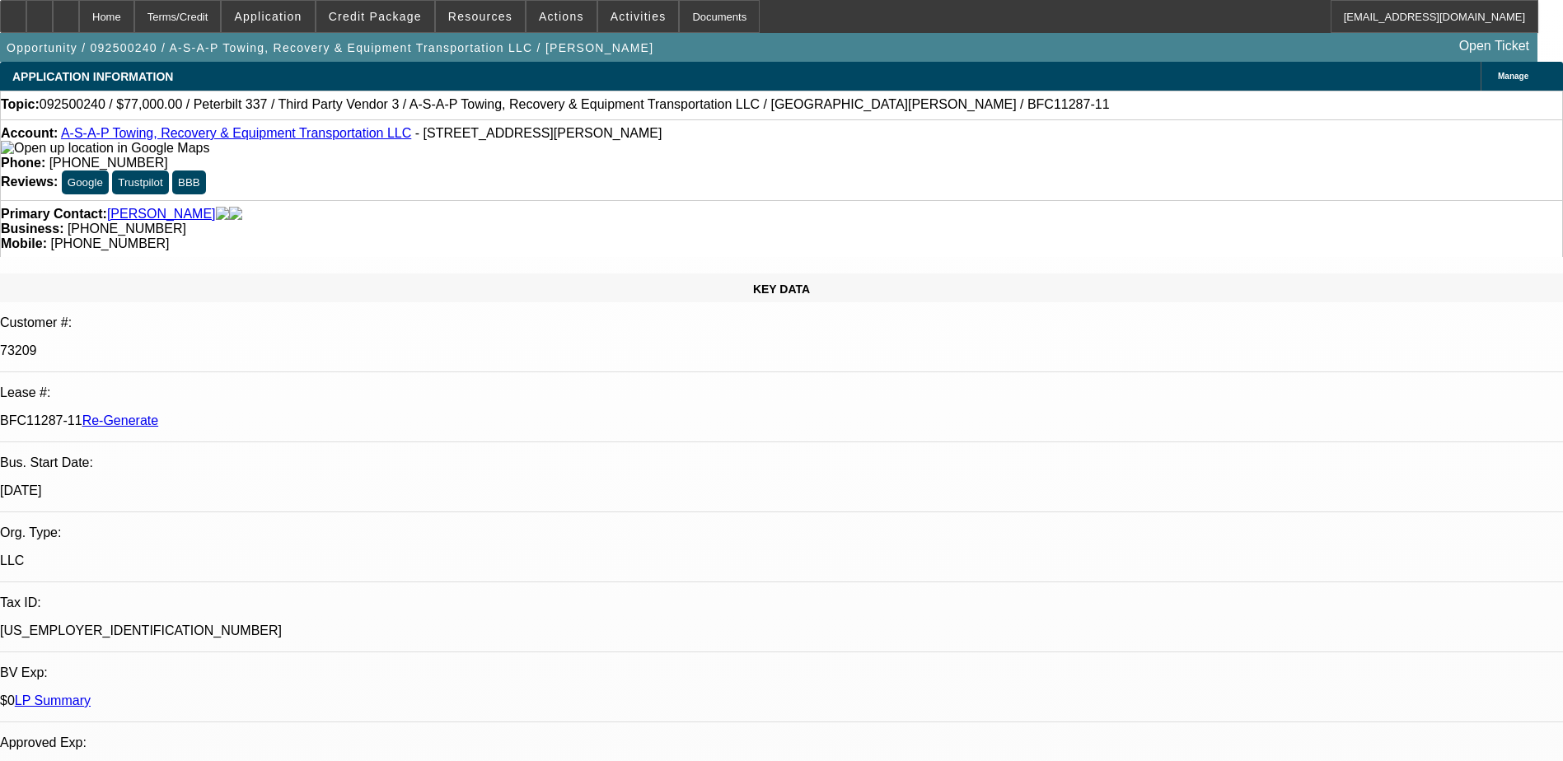
select select "0"
select select "1"
select select "3"
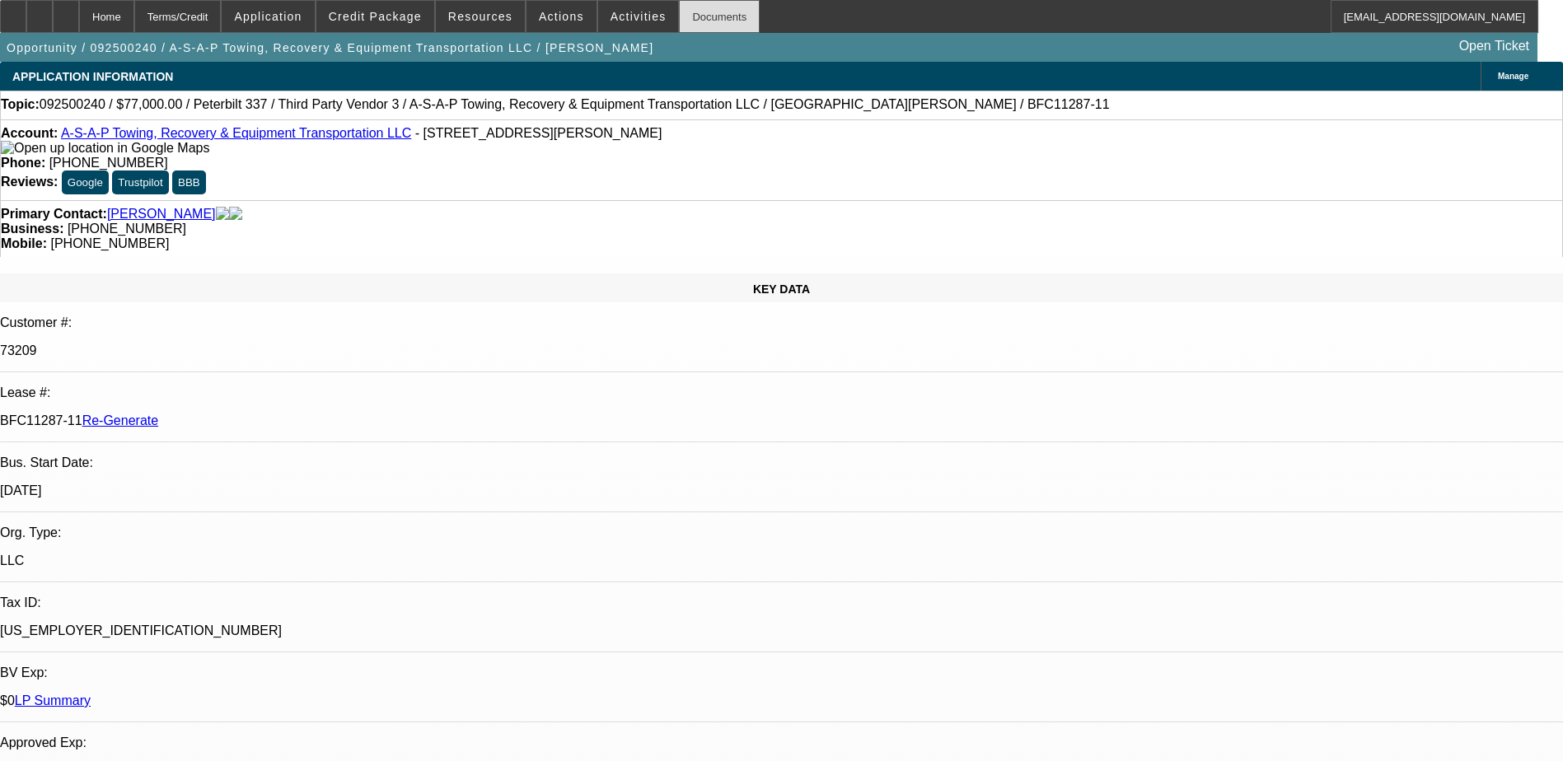
select select "6"
click at [688, 24] on div "Documents" at bounding box center [719, 16] width 81 height 33
click at [685, 18] on div "Documents" at bounding box center [719, 16] width 81 height 33
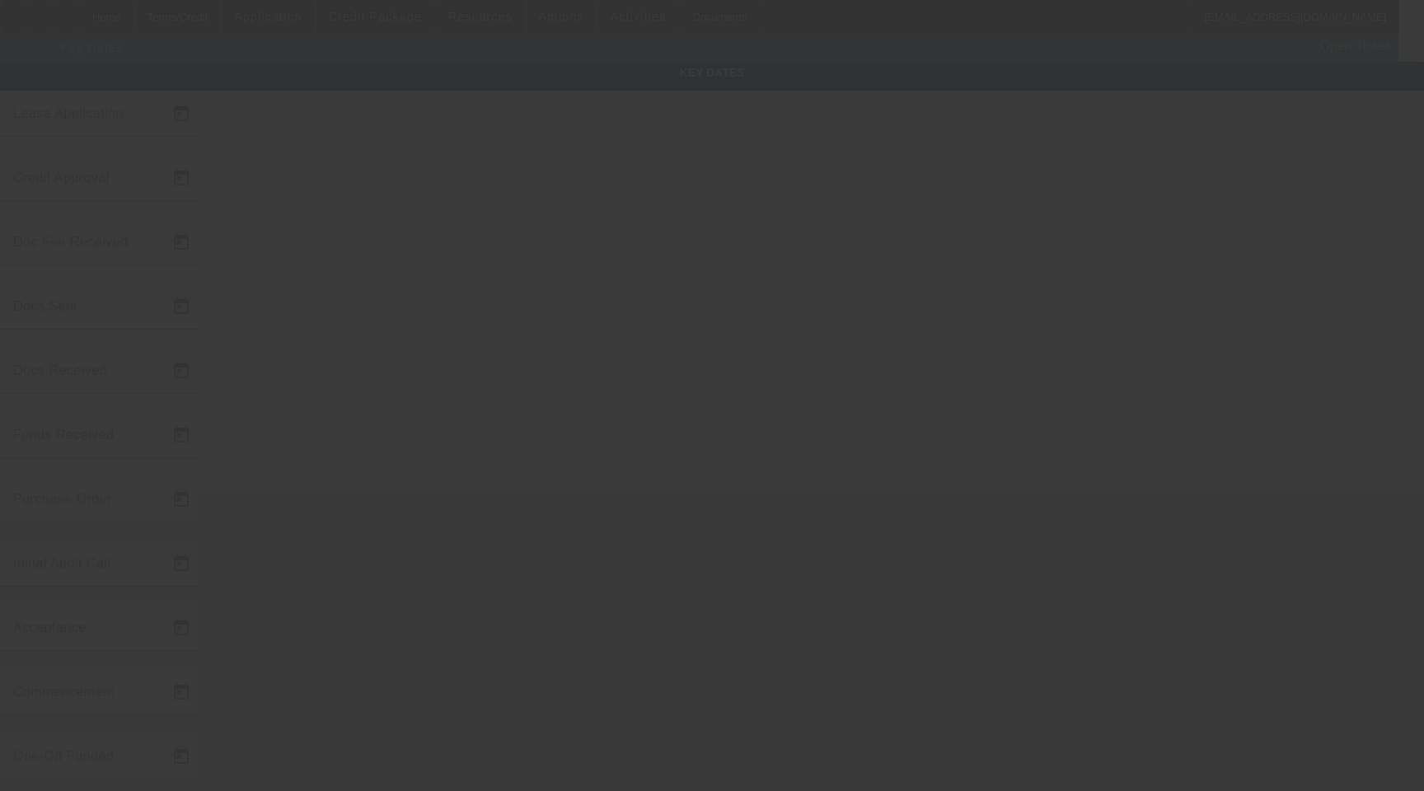
type input "[DATE]"
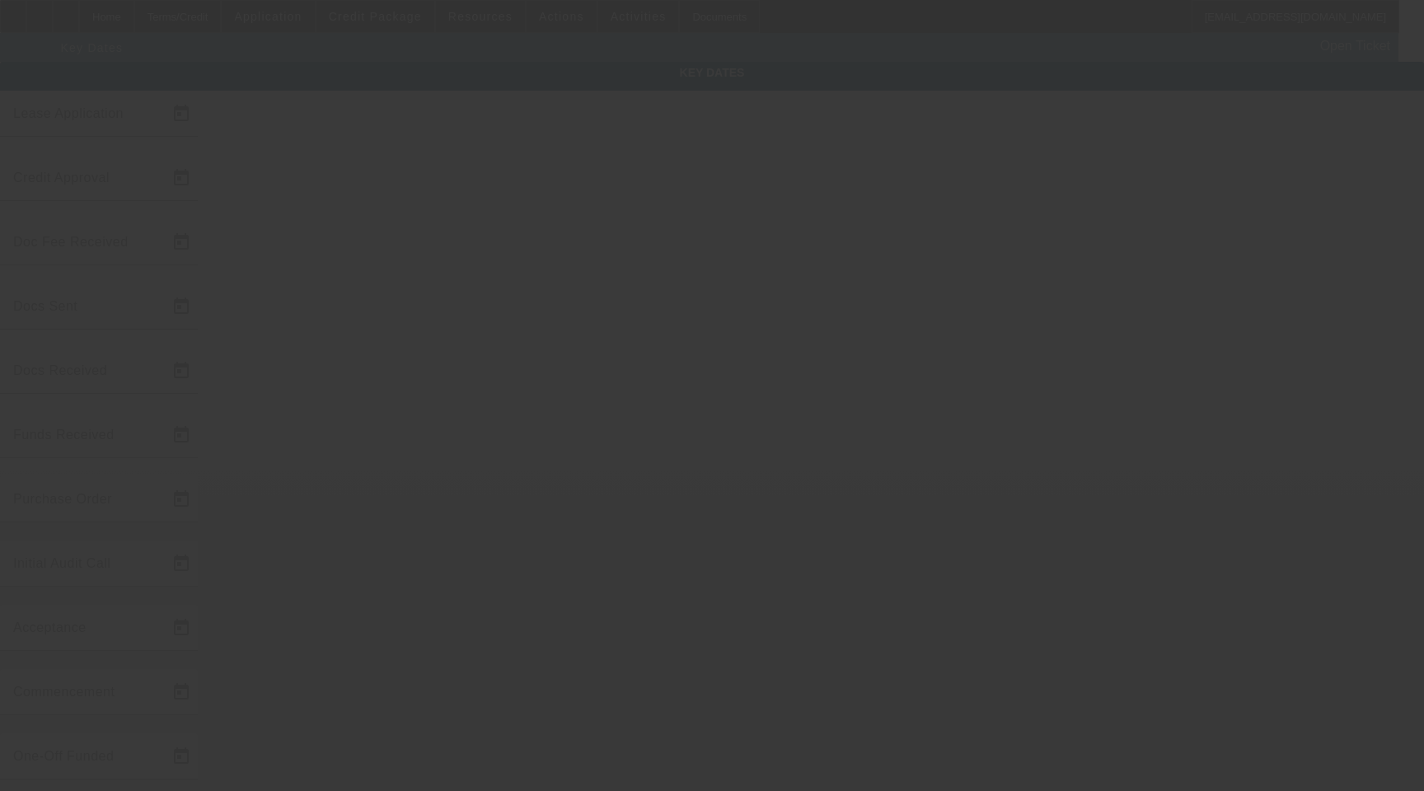
type input "[DATE]"
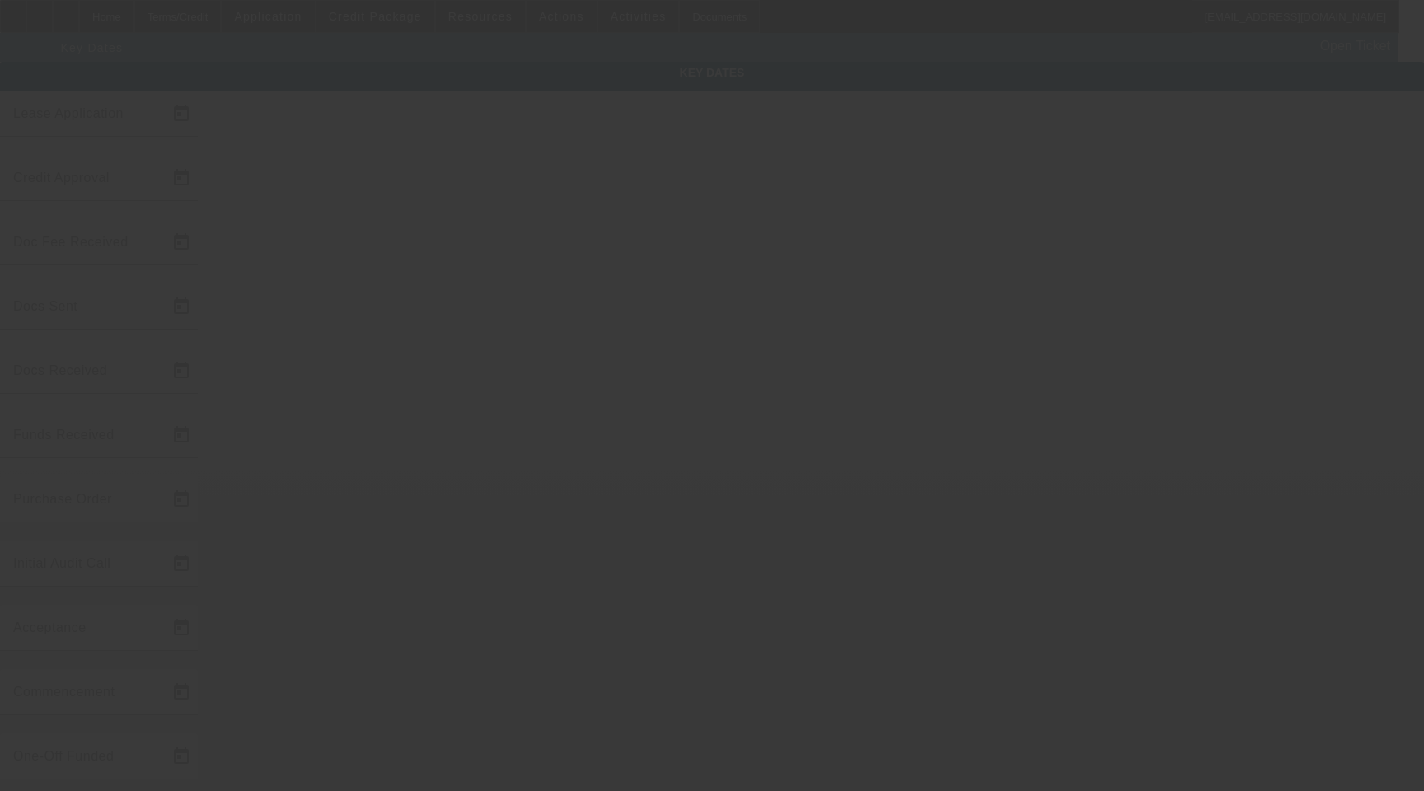
type input "[DATE]"
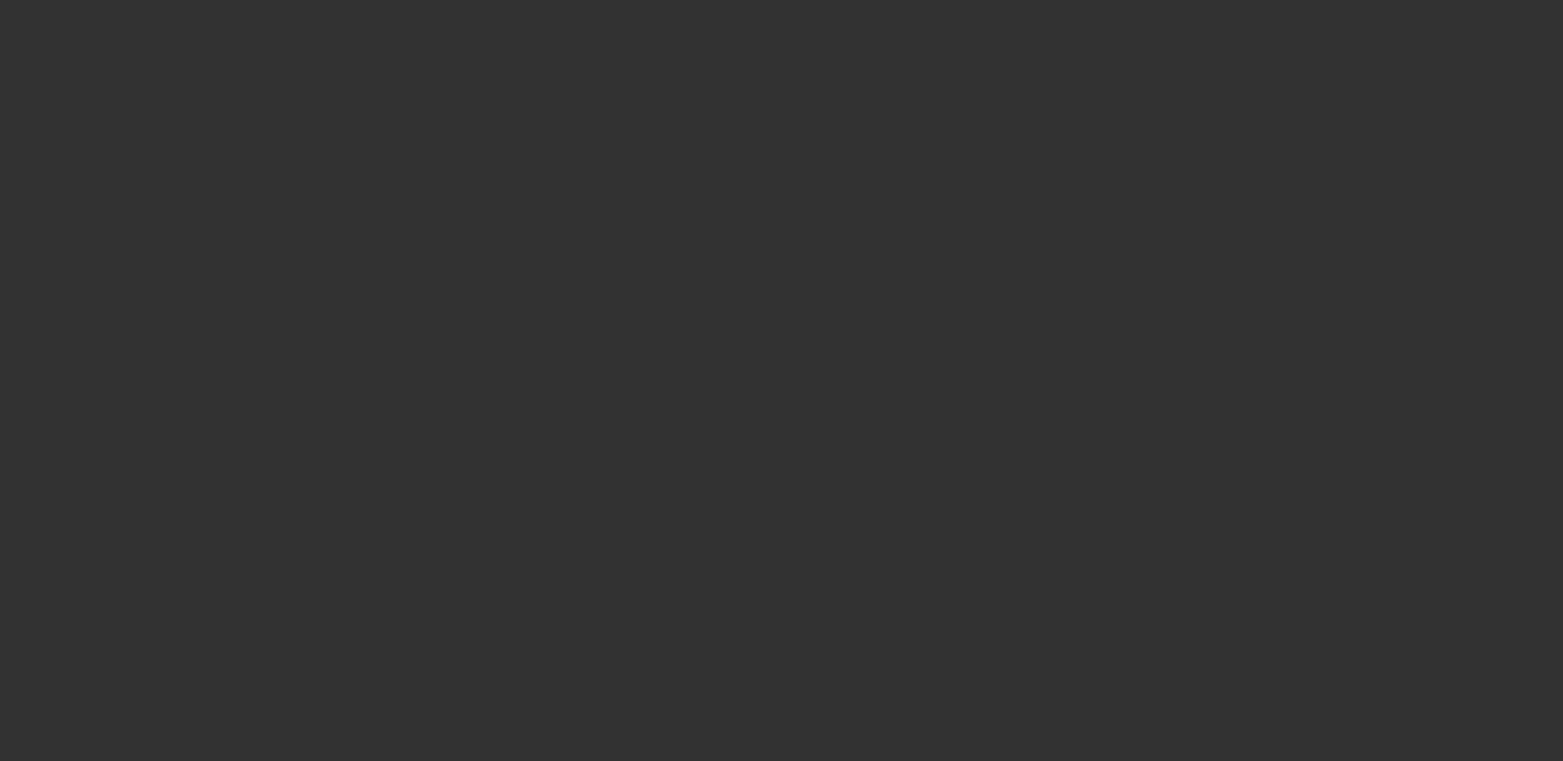
select select "4"
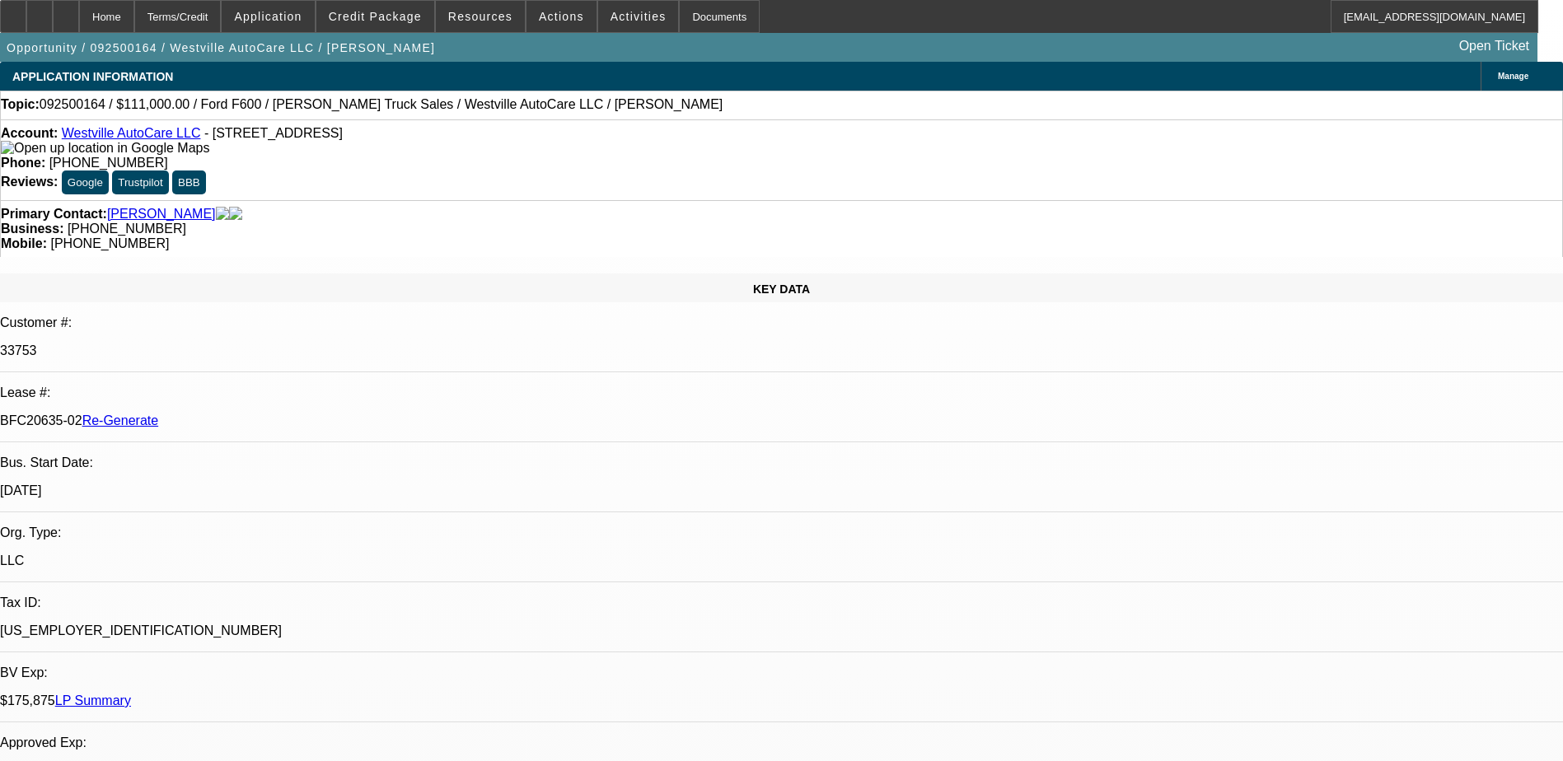
select select "0"
select select "2"
select select "0"
select select "1"
select select "2"
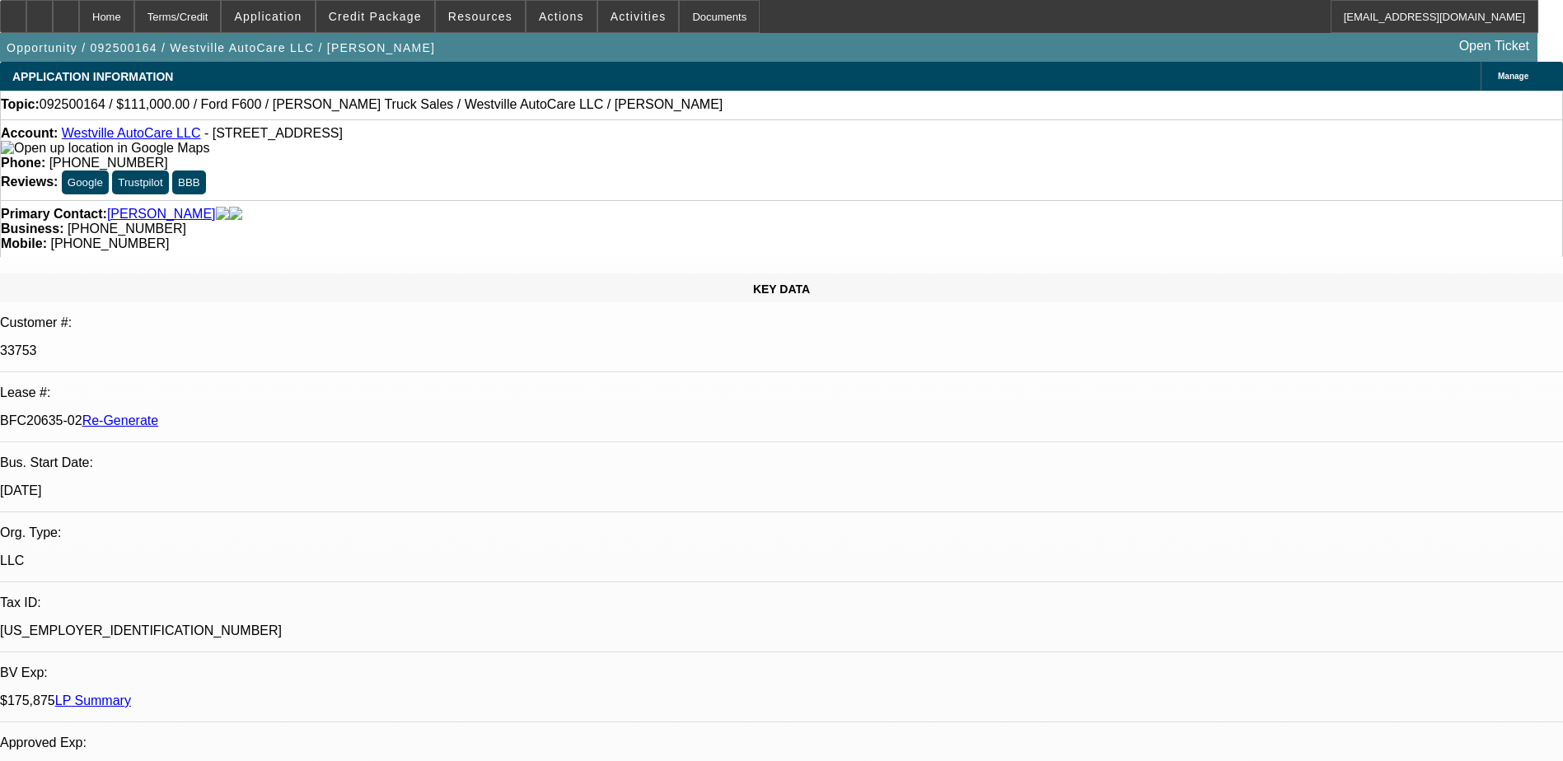
select select "6"
click at [684, 14] on div "Documents" at bounding box center [719, 16] width 81 height 33
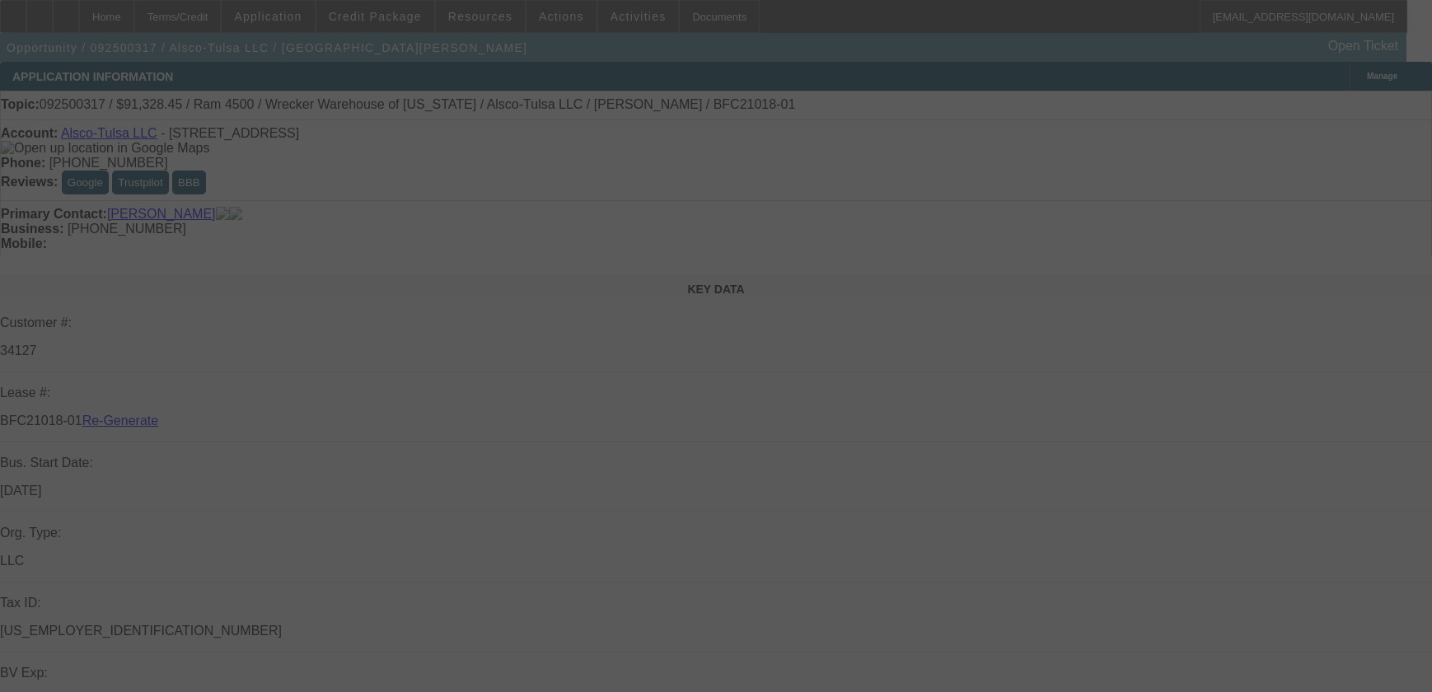
select select "4"
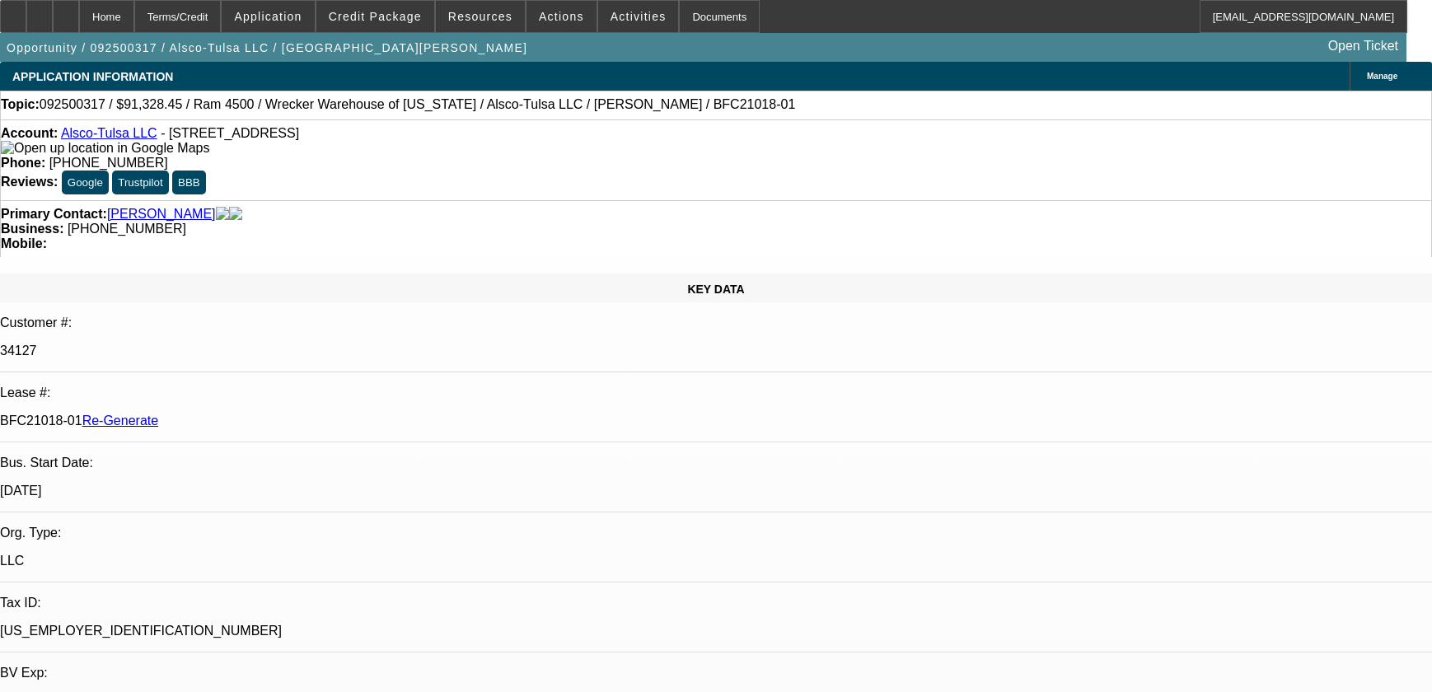
select select "0"
select select "6"
